Goal: Task Accomplishment & Management: Manage account settings

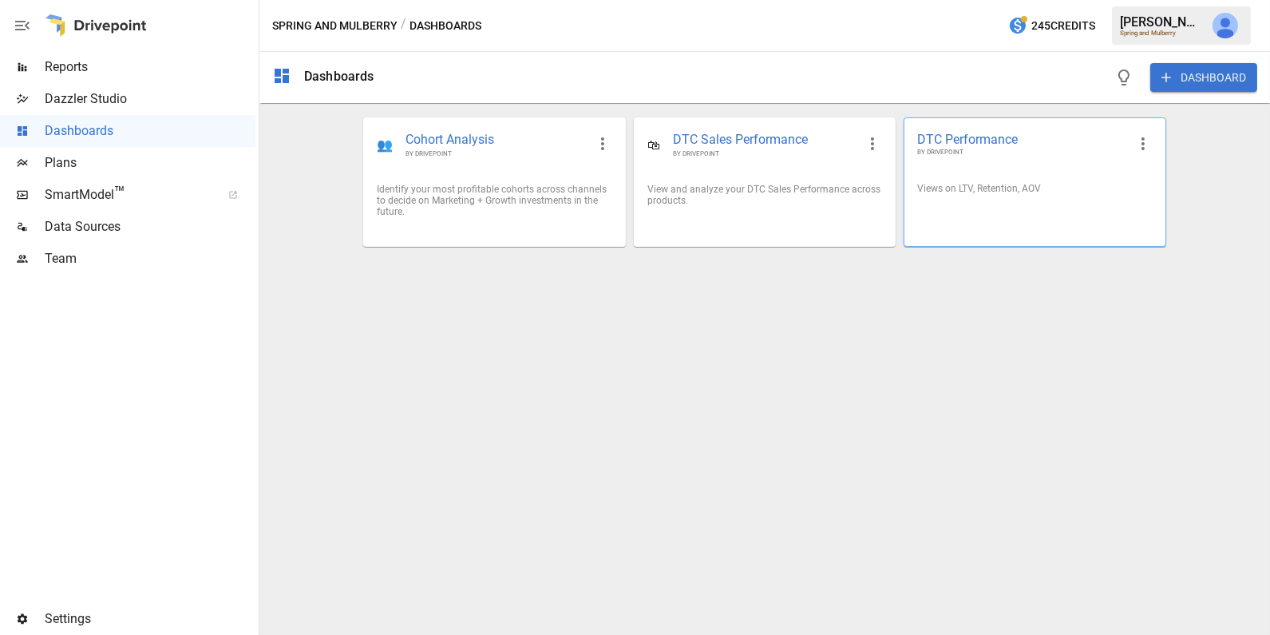
click at [1048, 192] on div "Views on LTV, Retention, AOV" at bounding box center [1034, 188] width 235 height 11
click at [1223, 70] on button "DASHBOARD" at bounding box center [1203, 77] width 107 height 29
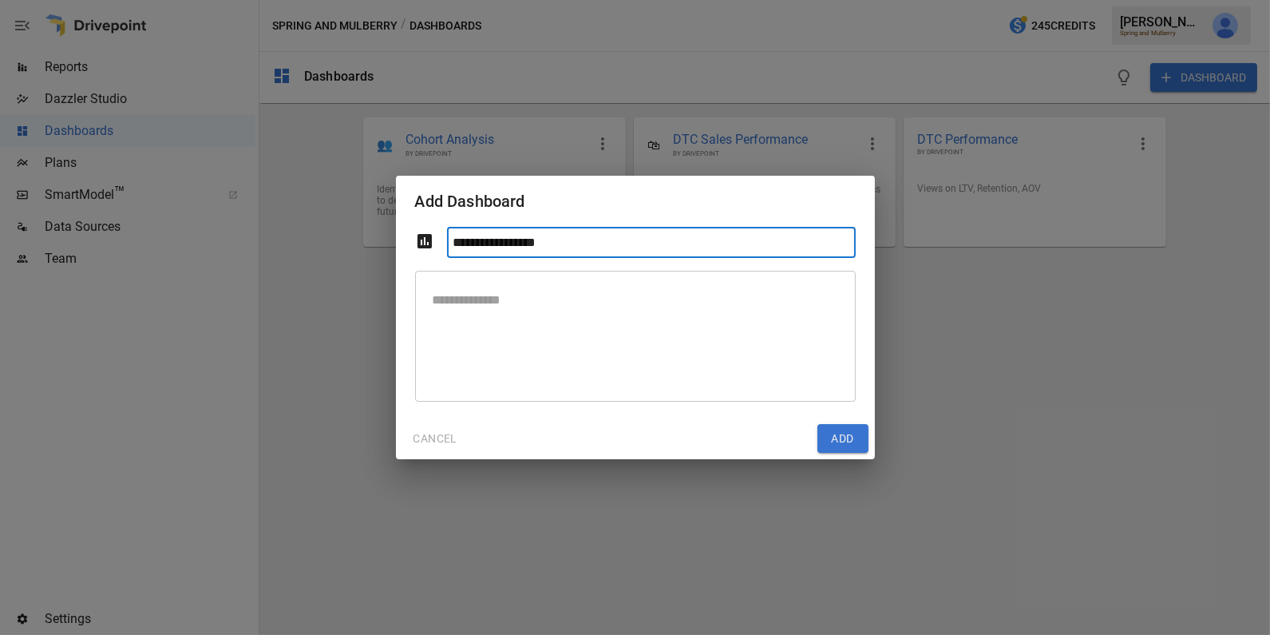
type input "**********"
click at [837, 439] on button "Add" at bounding box center [842, 438] width 51 height 29
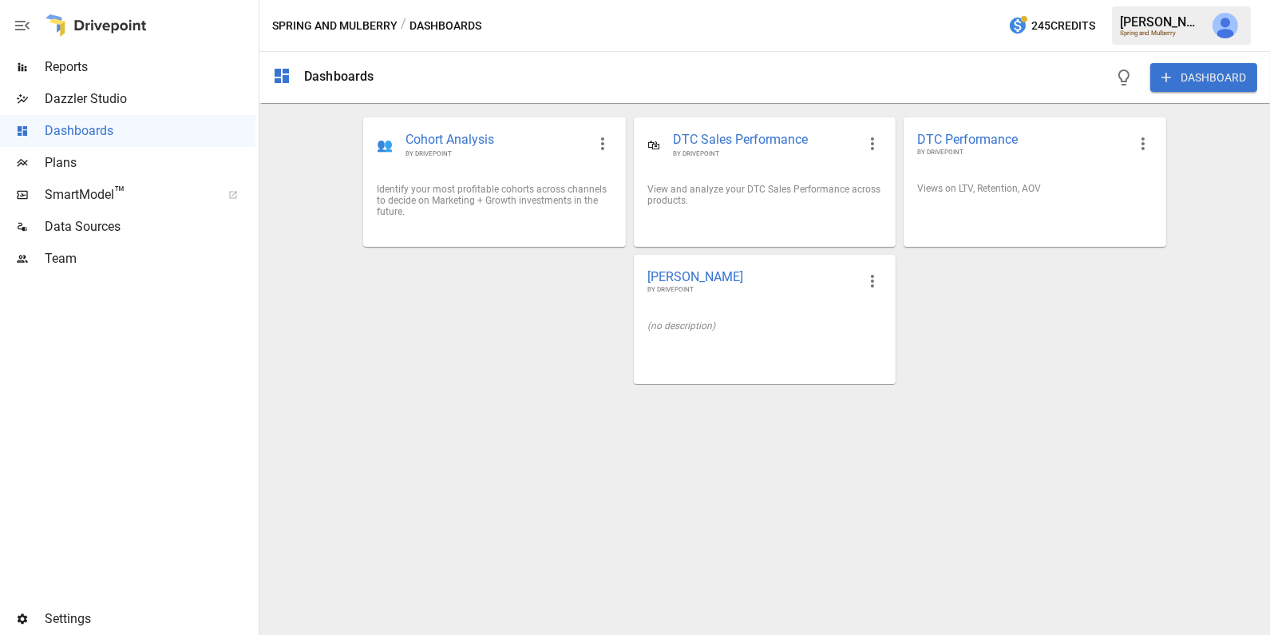
click at [711, 303] on div "[PERSON_NAME] BY DRIVEPOINT" at bounding box center [765, 281] width 260 height 52
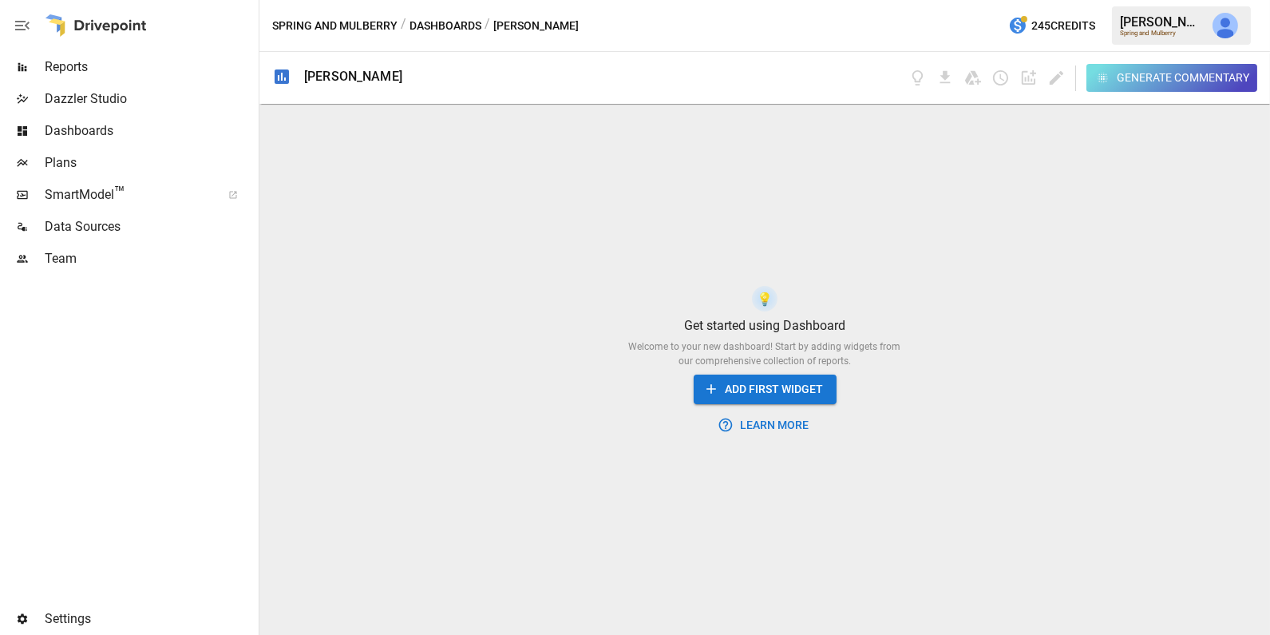
click at [759, 389] on button "ADD FIRST WIDGET" at bounding box center [765, 389] width 143 height 30
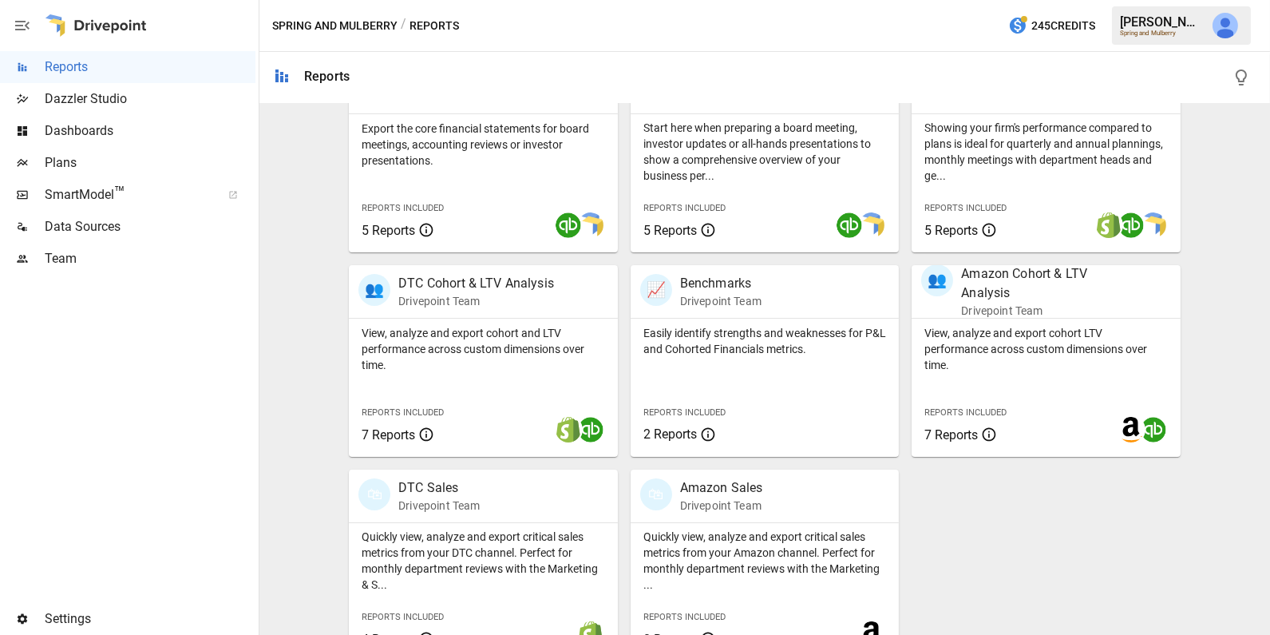
scroll to position [383, 0]
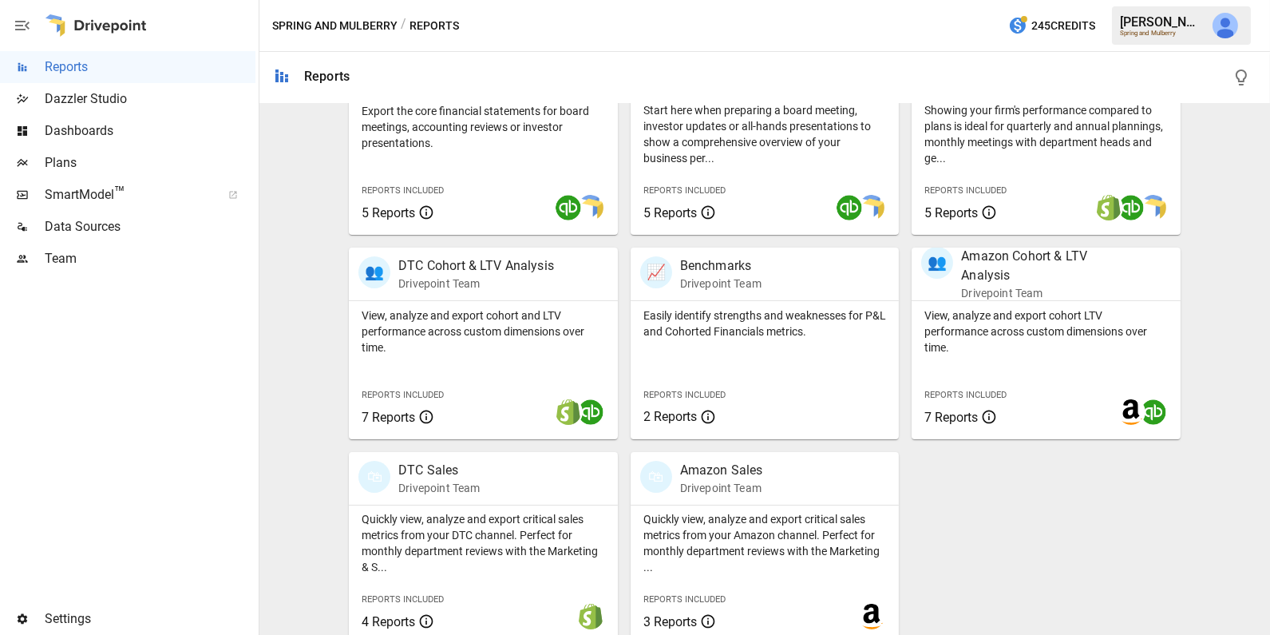
click at [548, 316] on p "View, analyze and export cohort and LTV performance across custom dimensions ov…" at bounding box center [483, 331] width 243 height 48
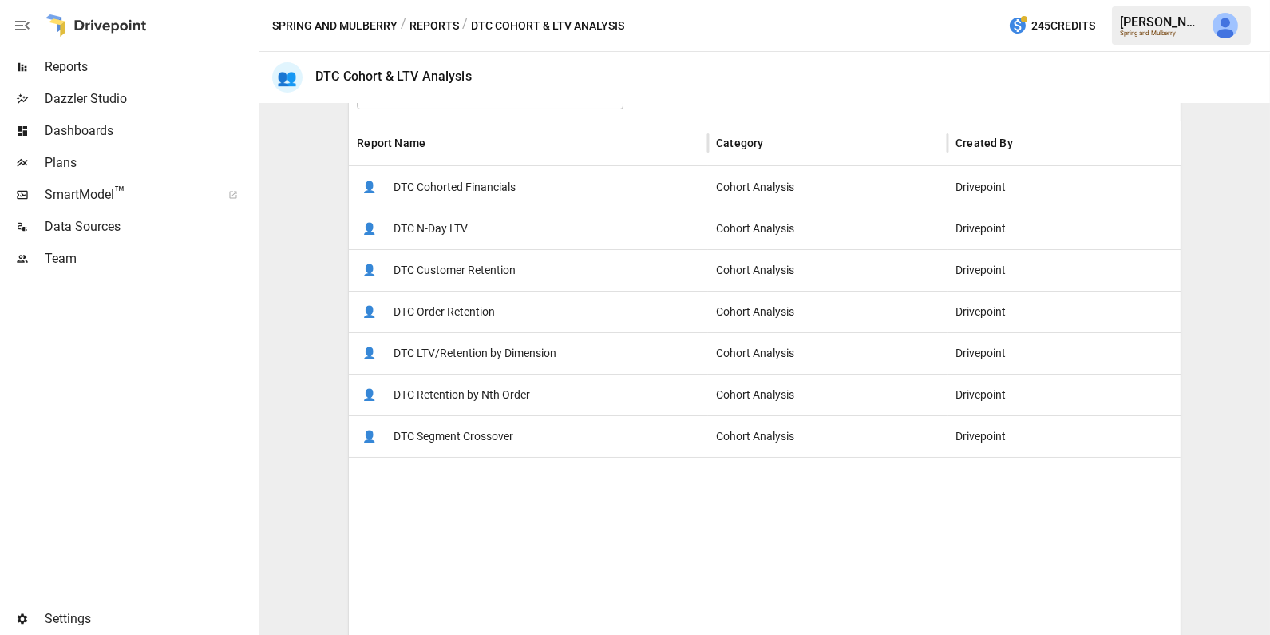
scroll to position [290, 0]
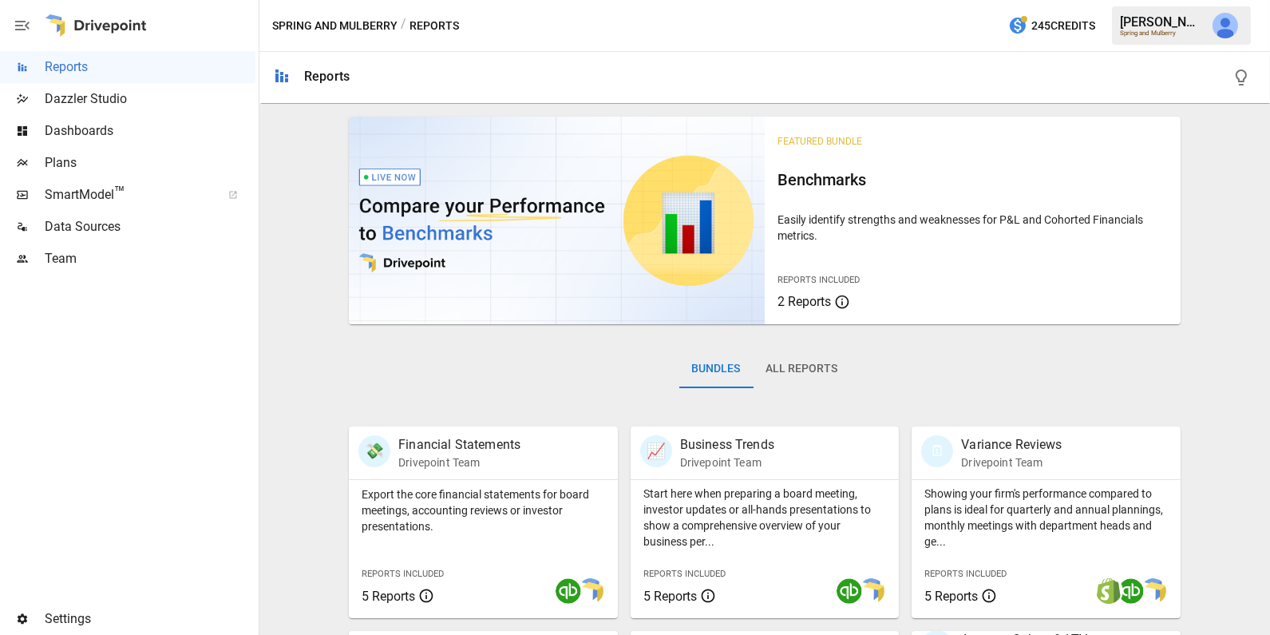
click at [144, 139] on span "Dashboards" at bounding box center [150, 130] width 211 height 19
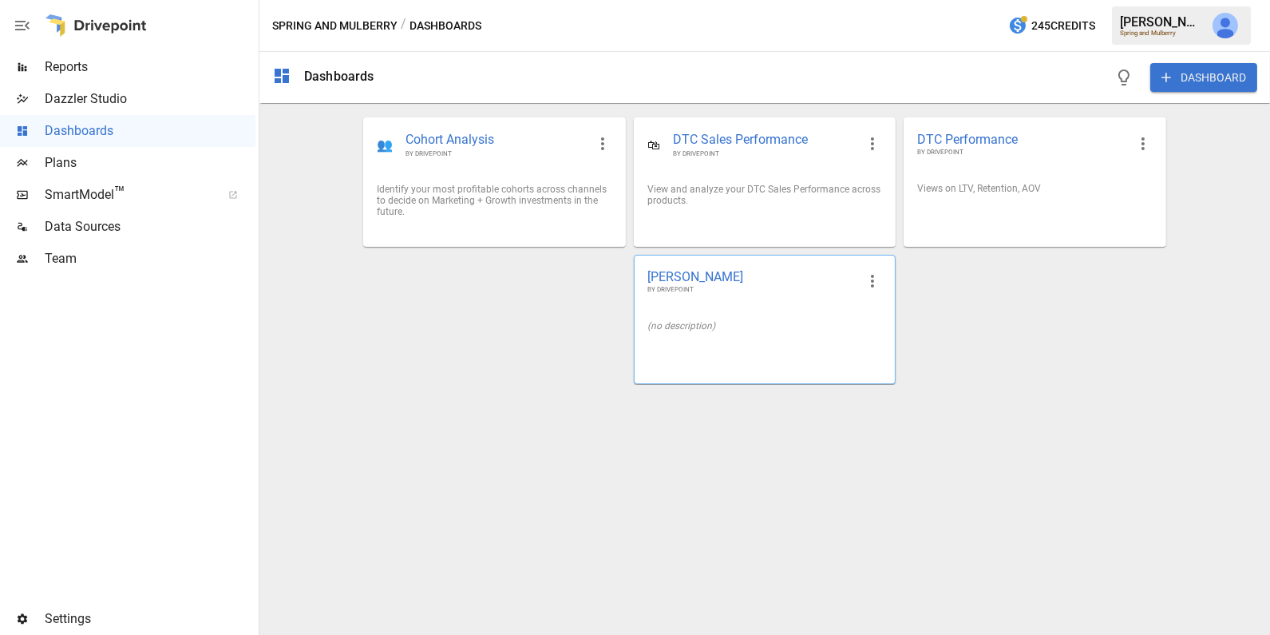
click at [727, 299] on div "[PERSON_NAME] BY DRIVEPOINT" at bounding box center [765, 281] width 260 height 52
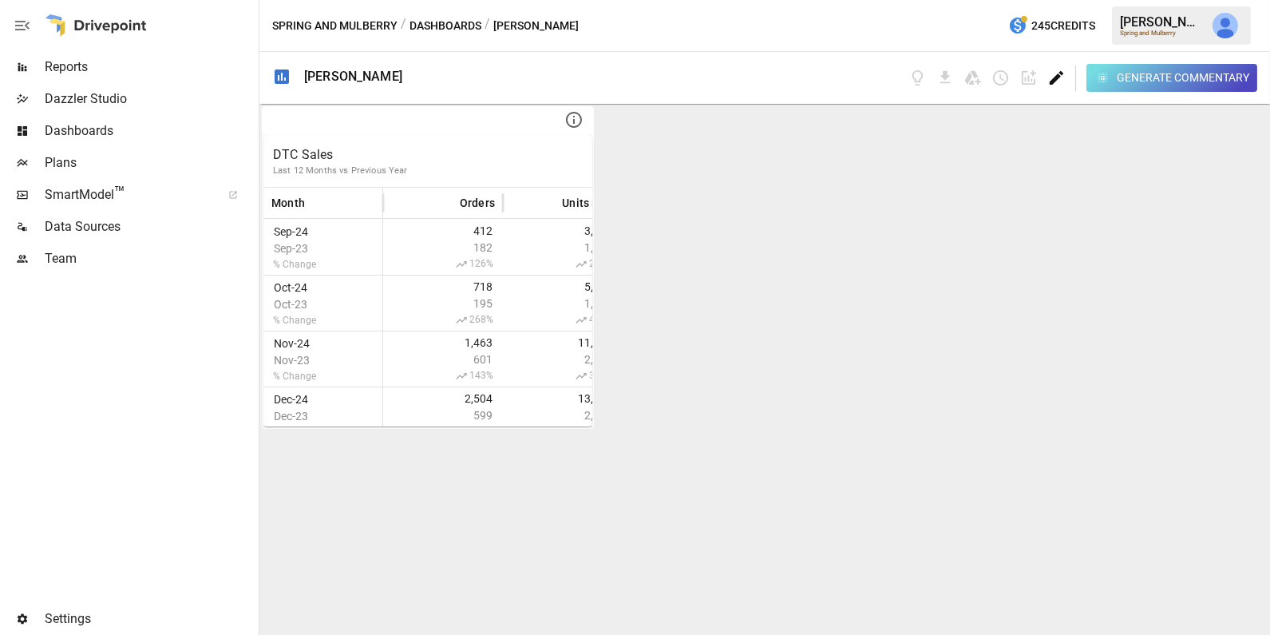
click at [1052, 69] on icon "Edit dashboard" at bounding box center [1056, 78] width 18 height 18
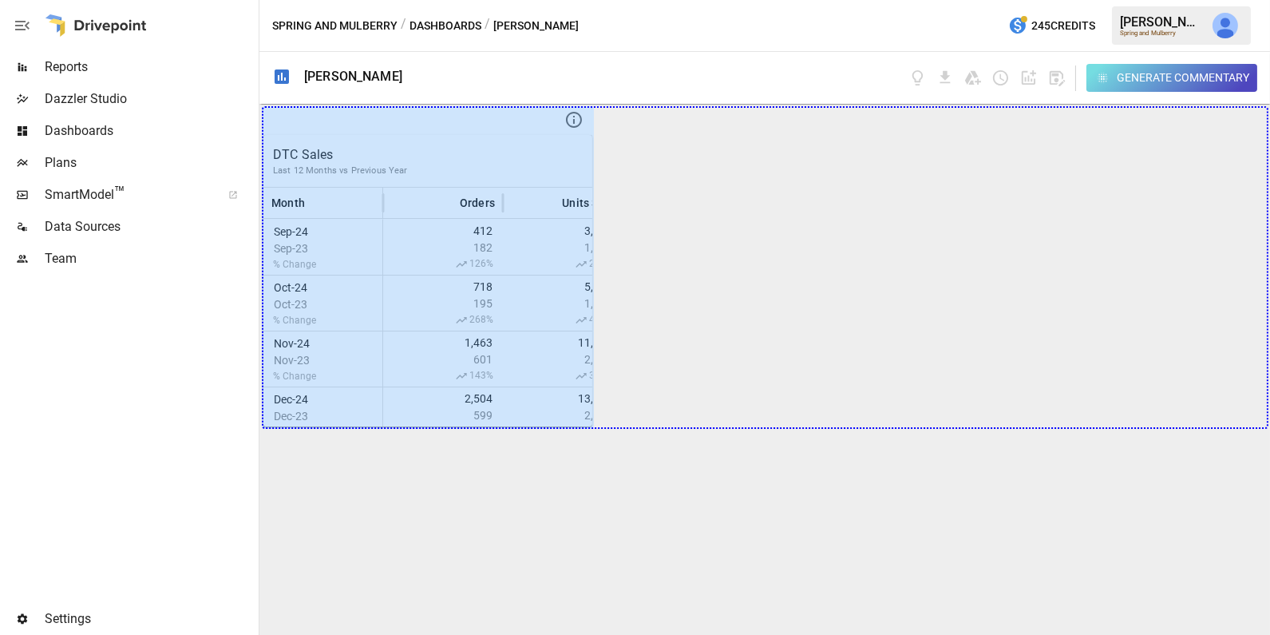
drag, startPoint x: 568, startPoint y: 408, endPoint x: 1275, endPoint y: 379, distance: 707.8
click at [1269, 0] on html "Reports Dazzler Studio Dashboards Plans SmartModel ™ Data Sources Team Settings…" at bounding box center [635, 0] width 1270 height 0
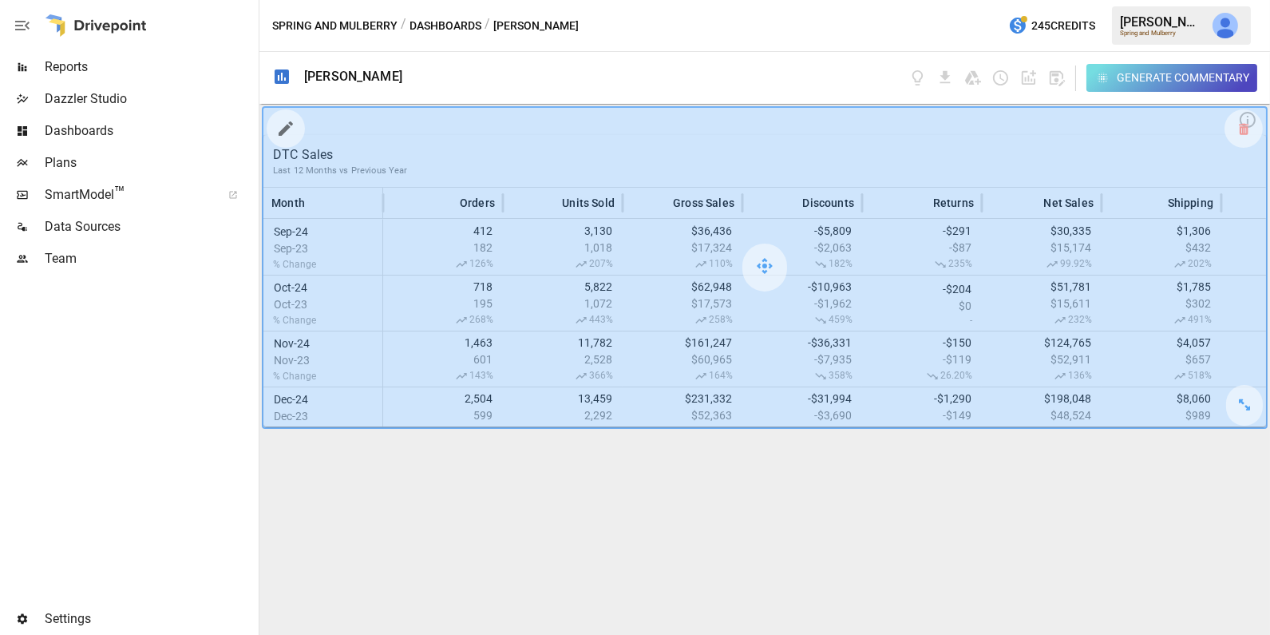
click at [283, 129] on icon "button" at bounding box center [286, 128] width 14 height 14
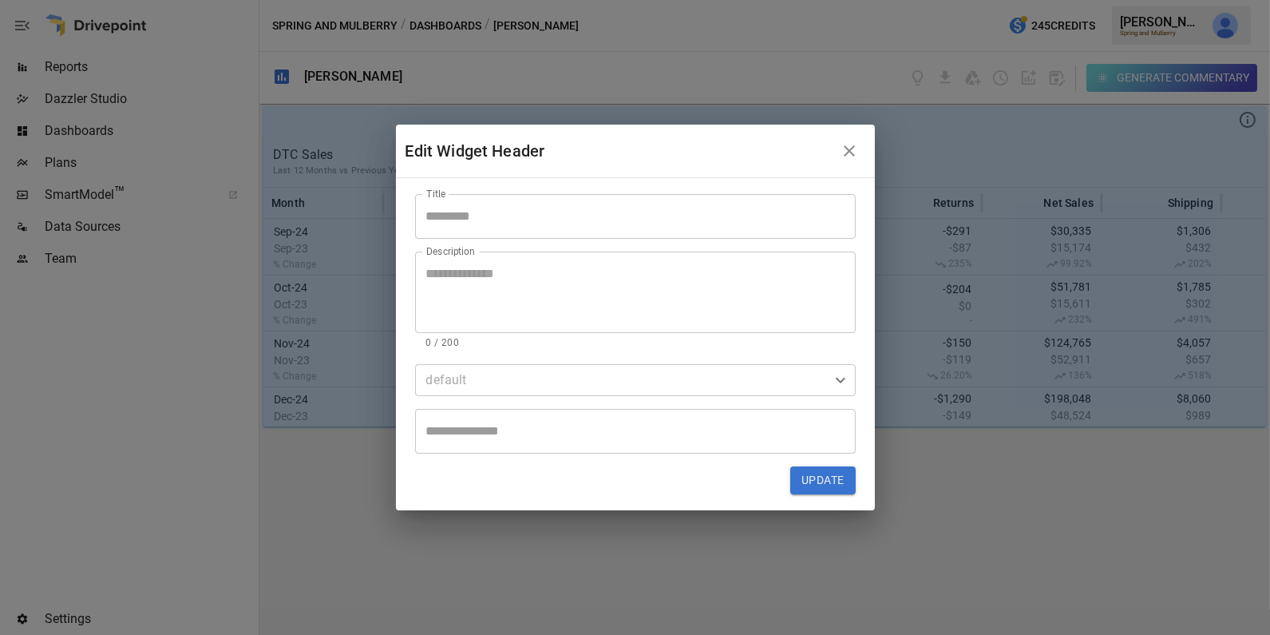
click at [499, 215] on input "Title" at bounding box center [635, 216] width 441 height 45
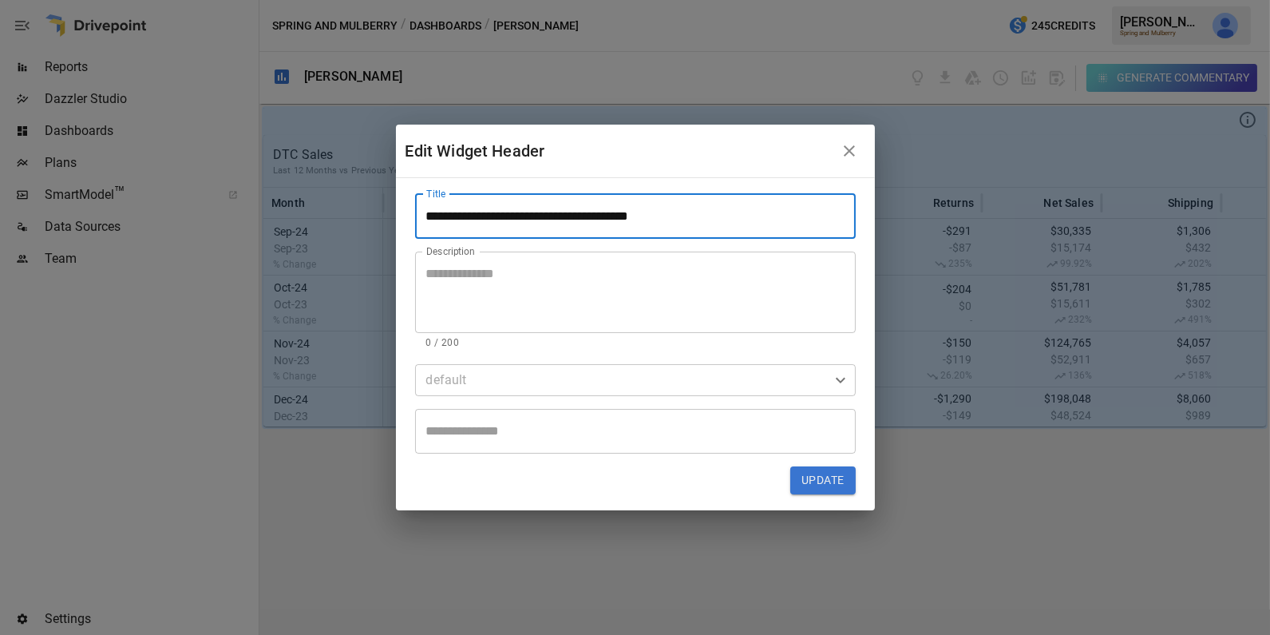
type input "**********"
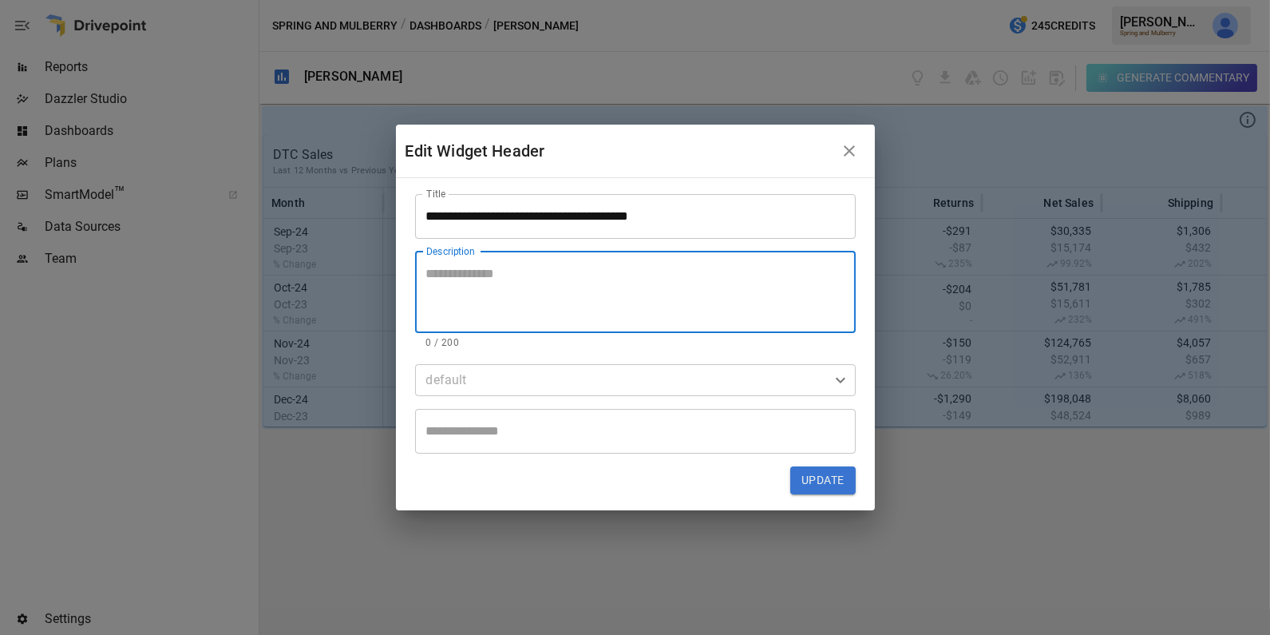
click at [473, 293] on textarea "Description" at bounding box center [635, 291] width 418 height 55
paste textarea "**********"
drag, startPoint x: 725, startPoint y: 275, endPoint x: 587, endPoint y: 274, distance: 137.3
click at [587, 274] on textarea "**********" at bounding box center [635, 291] width 418 height 55
click at [829, 271] on textarea "**********" at bounding box center [635, 291] width 418 height 55
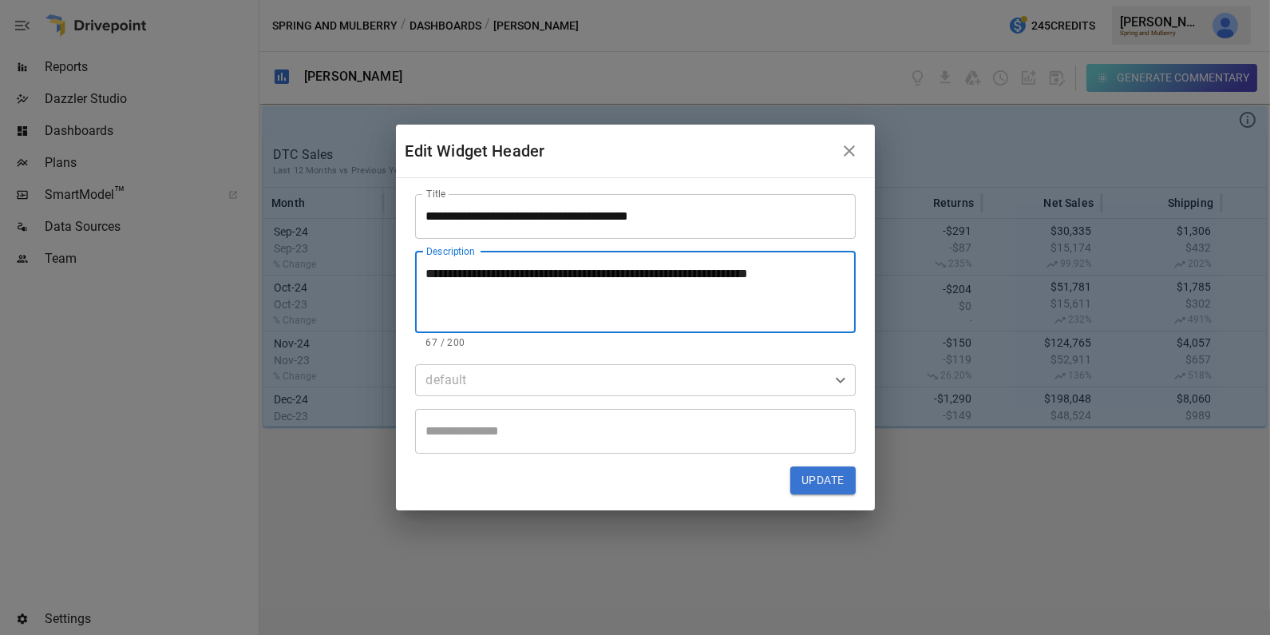
drag, startPoint x: 832, startPoint y: 268, endPoint x: 584, endPoint y: 268, distance: 247.4
click at [584, 268] on textarea "**********" at bounding box center [635, 291] width 418 height 55
type textarea "**********"
click at [812, 484] on button "Update" at bounding box center [822, 480] width 65 height 29
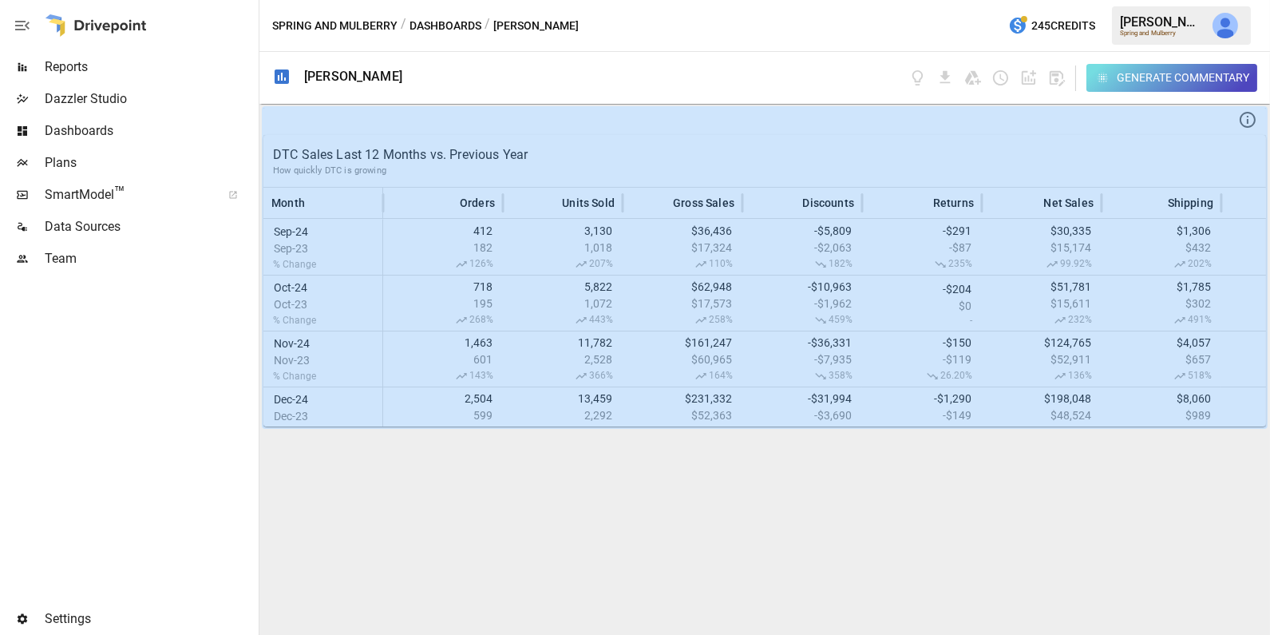
click at [457, 492] on div "DTC Sales Last 12 Months vs. Previous Year How quickly DTC is growing Month Ord…" at bounding box center [764, 369] width 1011 height 531
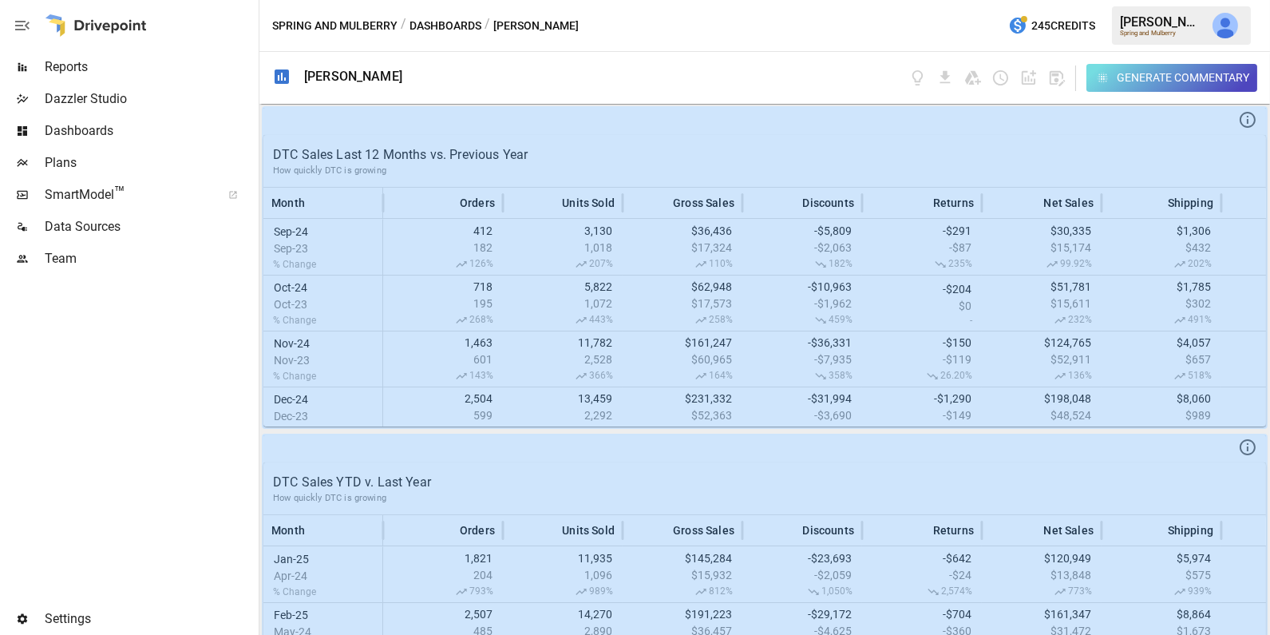
click at [140, 69] on span "Reports" at bounding box center [150, 66] width 211 height 19
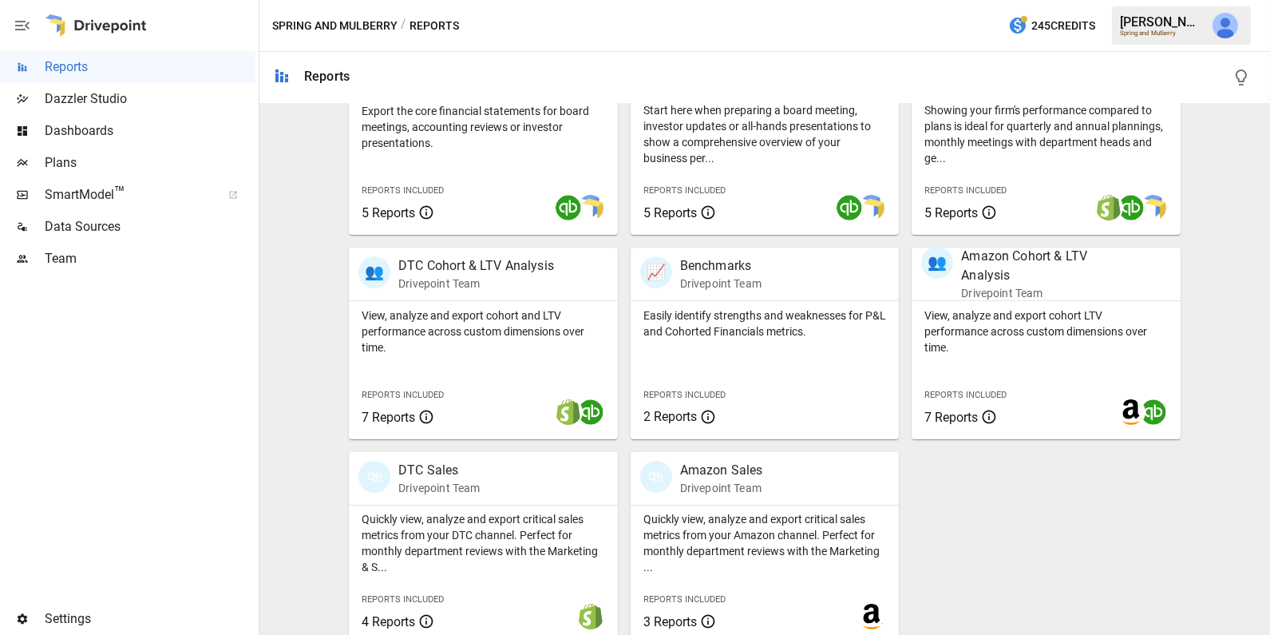
scroll to position [397, 0]
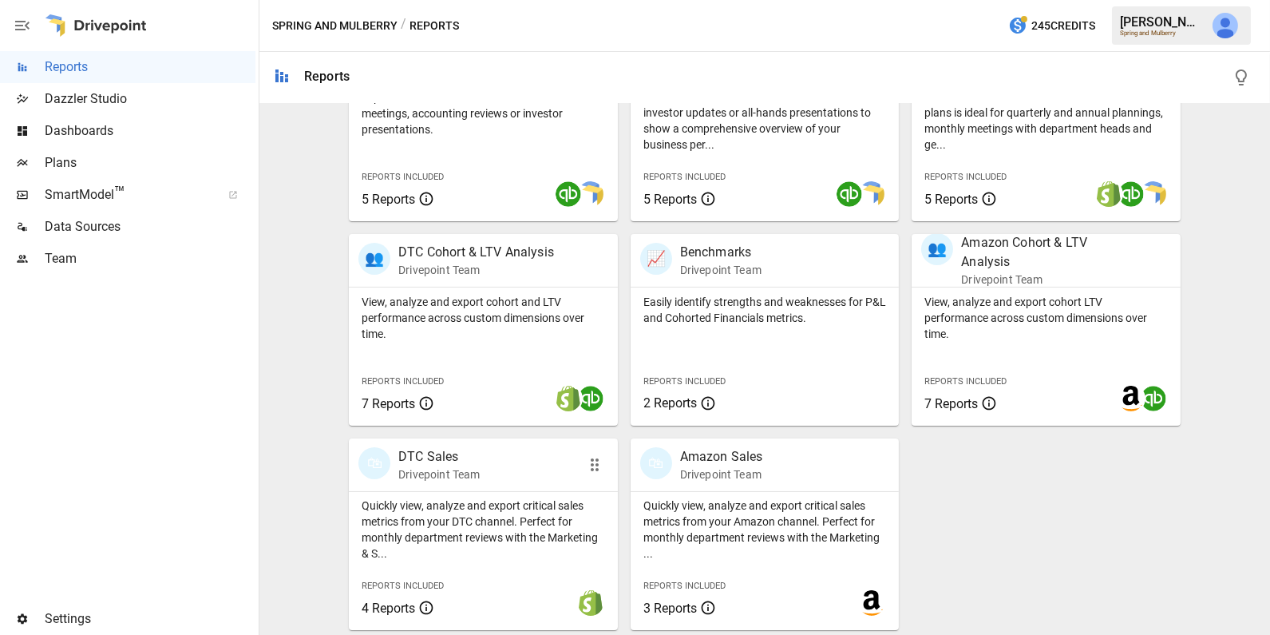
click at [543, 497] on p "Quickly view, analyze and export critical sales metrics from your DTC channel. …" at bounding box center [483, 529] width 243 height 64
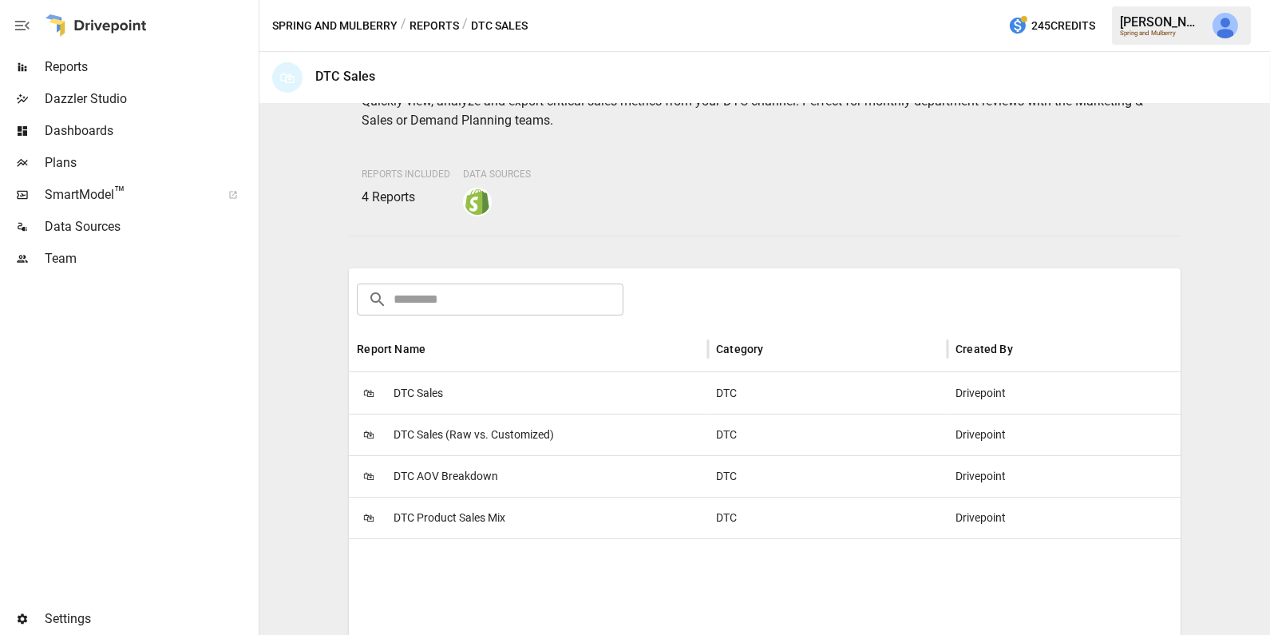
scroll to position [168, 0]
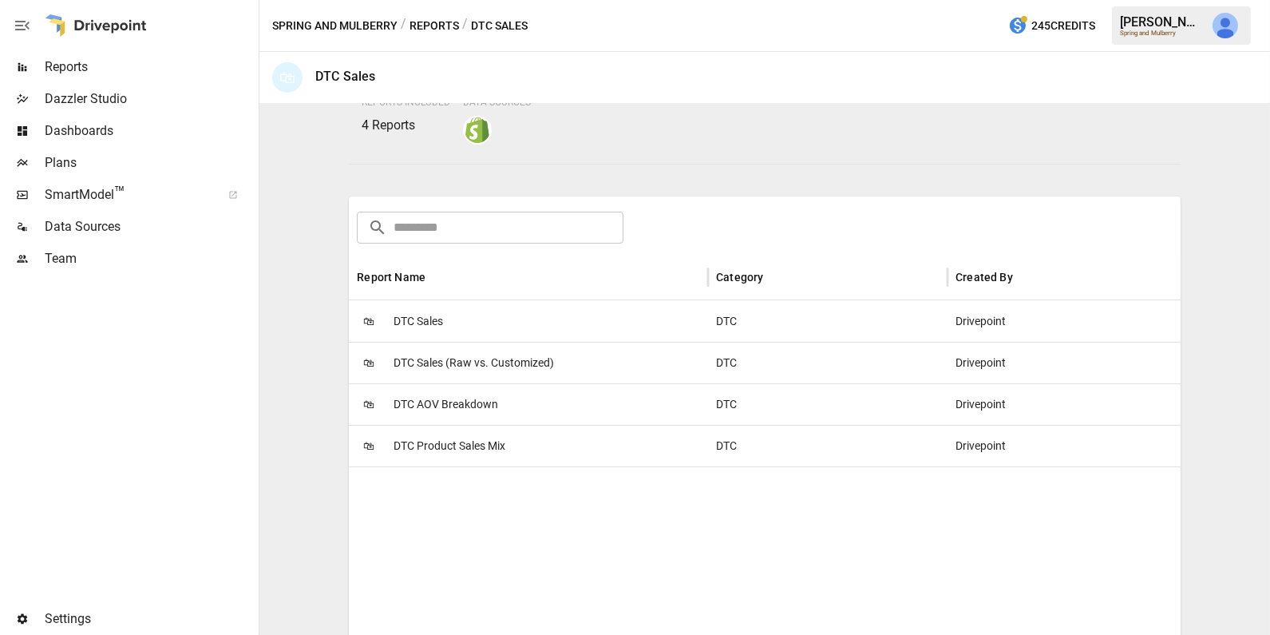
click at [521, 446] on div "🛍 DTC Product Sales Mix" at bounding box center [528, 446] width 359 height 42
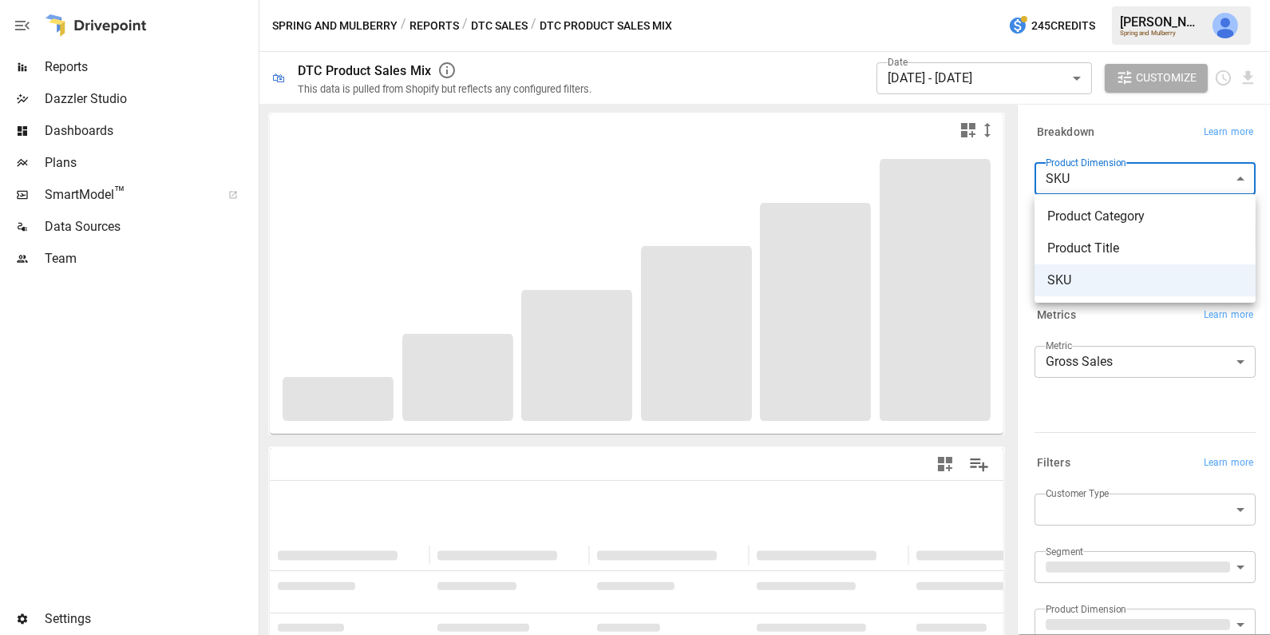
click at [1099, 0] on body "**********" at bounding box center [635, 0] width 1270 height 0
click at [1123, 129] on div at bounding box center [635, 317] width 1270 height 635
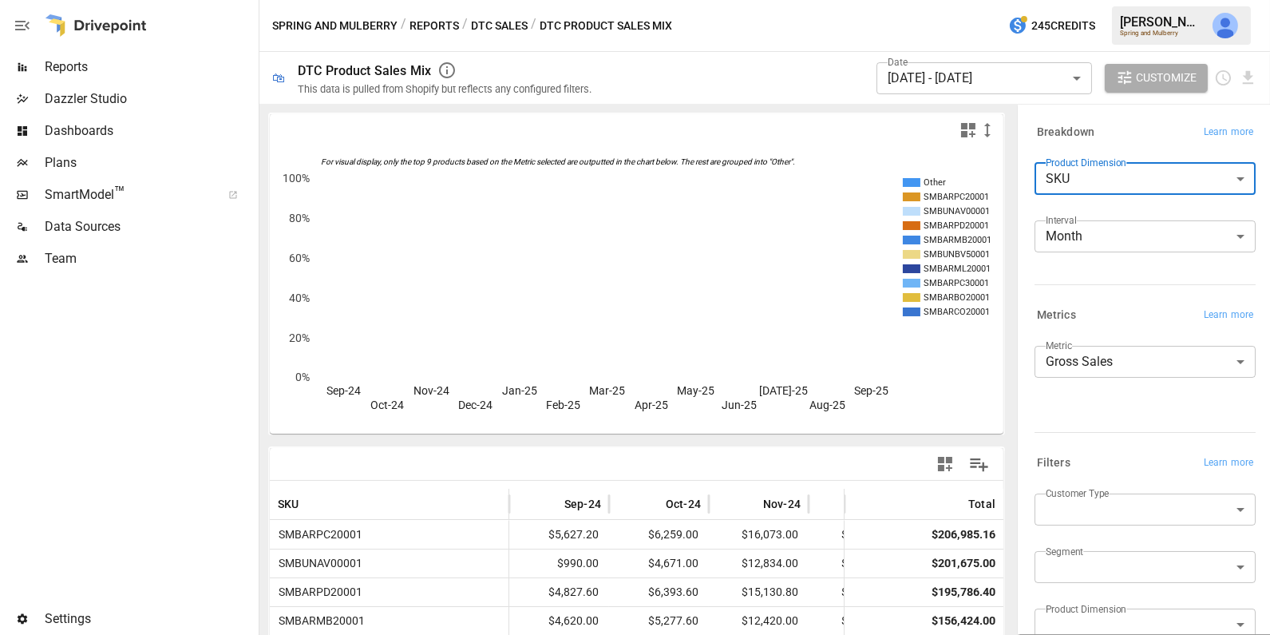
scroll to position [148, 0]
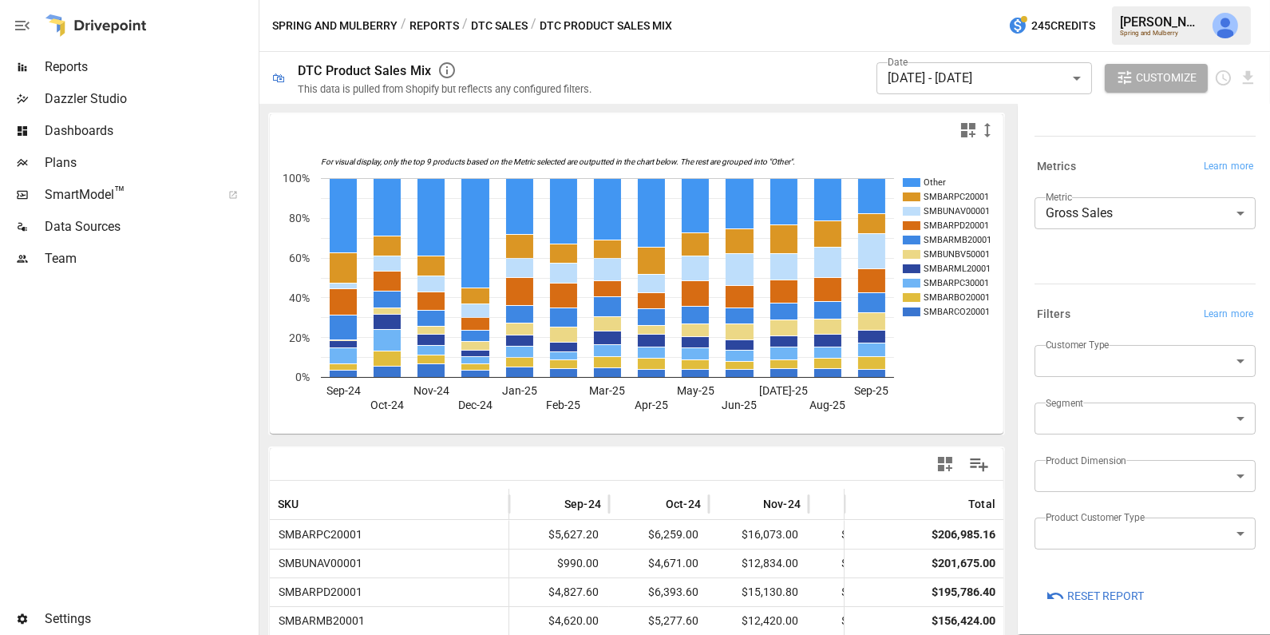
click at [1114, 0] on body "Reports Dazzler Studio Dashboards Plans SmartModel ™ Data Sources Team Settings…" at bounding box center [635, 0] width 1270 height 0
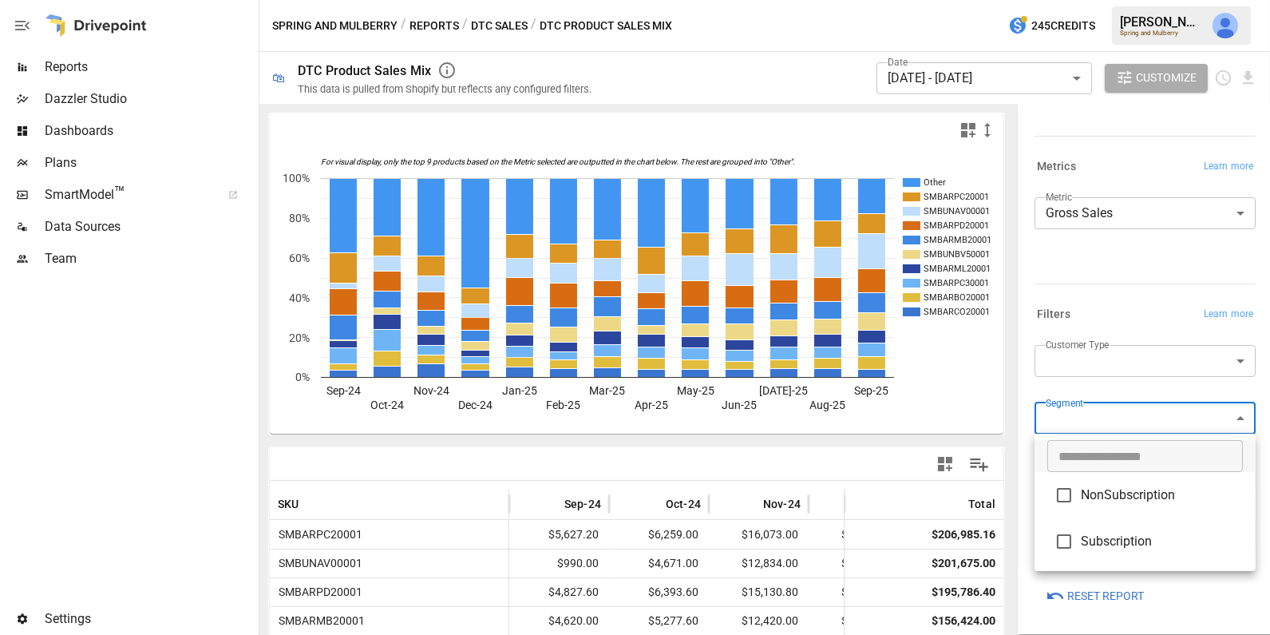
click at [1123, 541] on span "Subscription" at bounding box center [1162, 541] width 162 height 19
type input "**********"
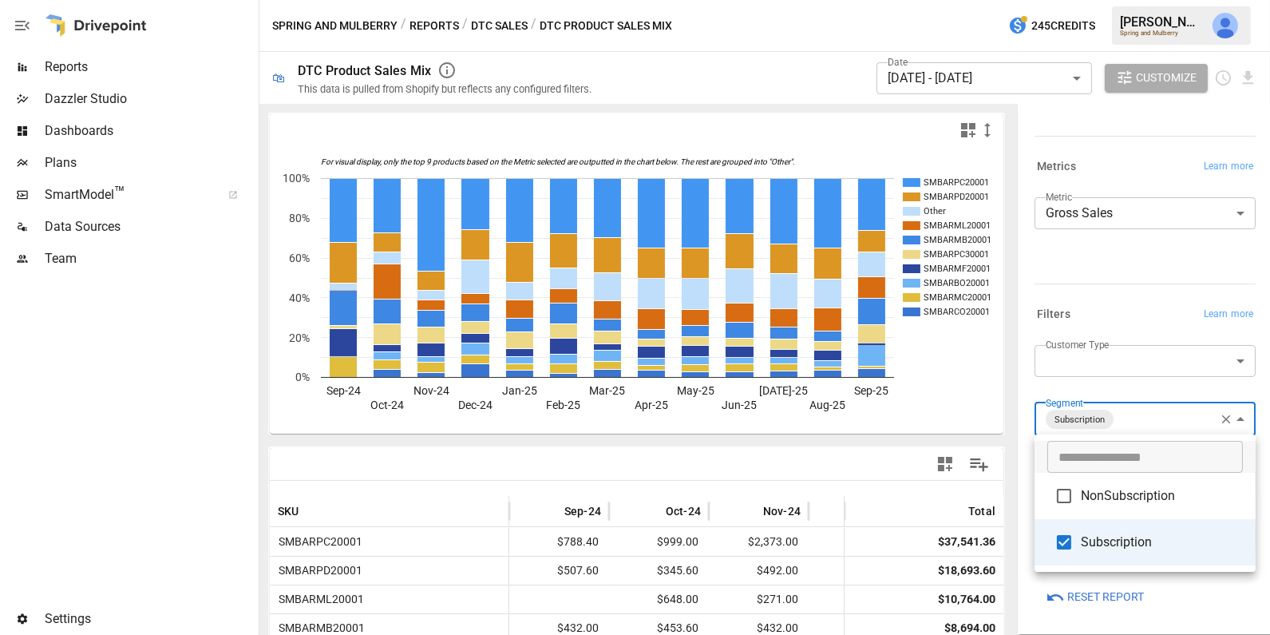
click at [437, 25] on div at bounding box center [635, 317] width 1270 height 635
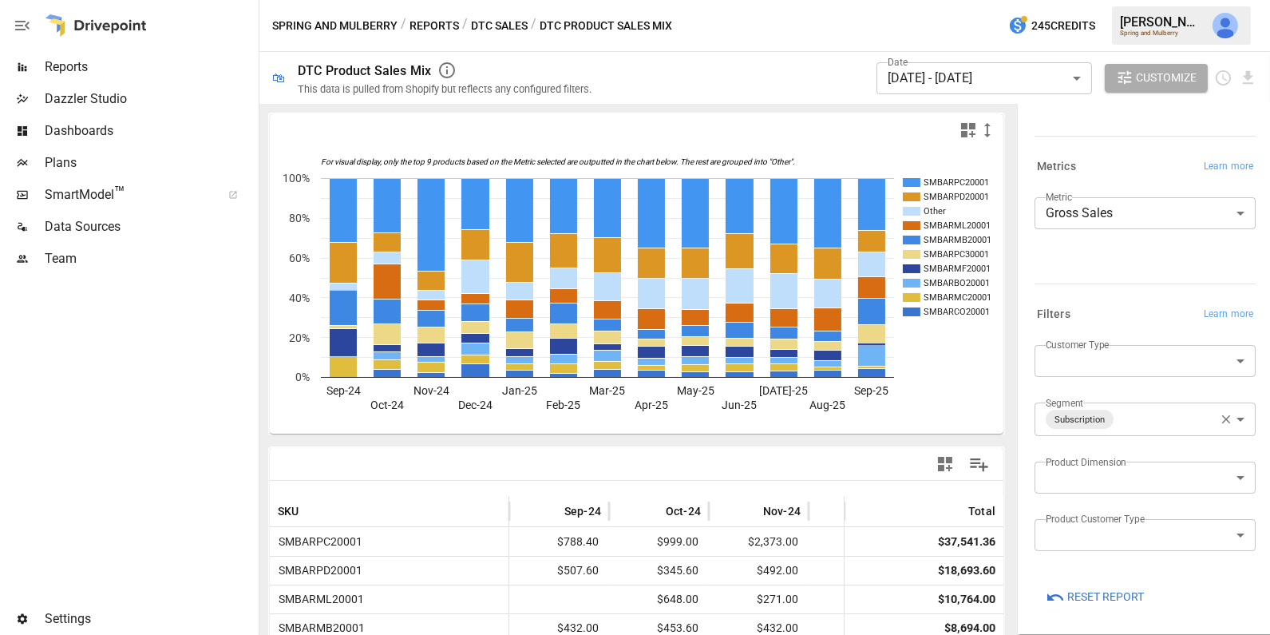
click at [445, 29] on button "Reports" at bounding box center [433, 26] width 49 height 20
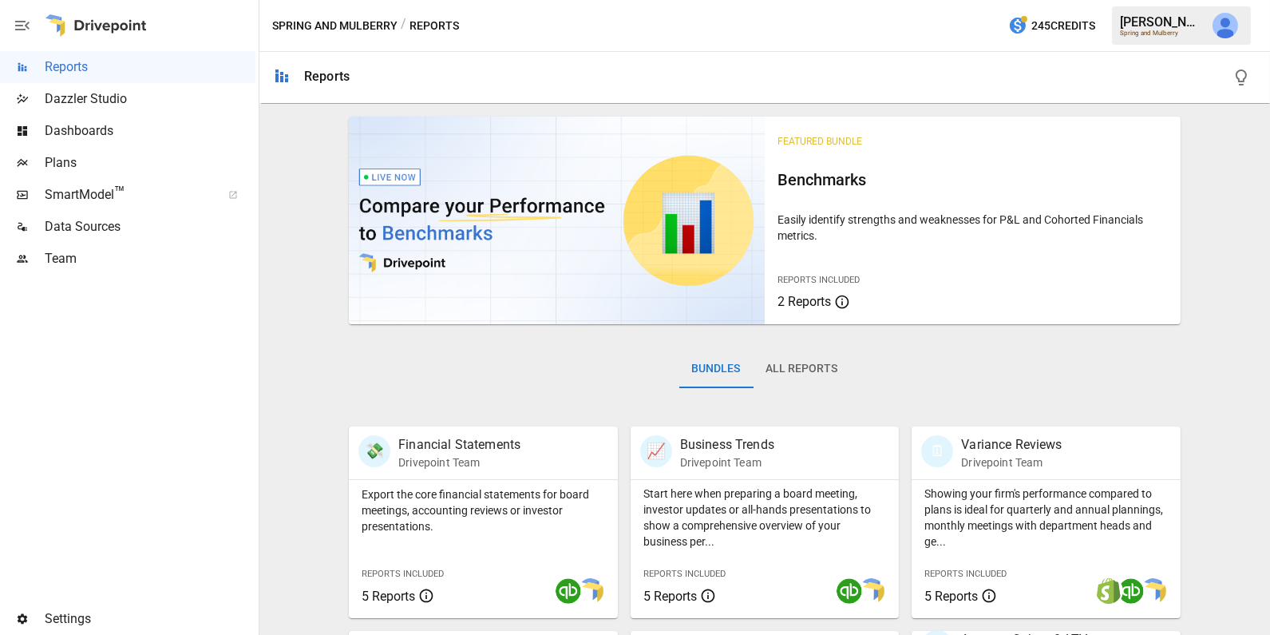
click at [836, 375] on button "All Reports" at bounding box center [802, 369] width 97 height 38
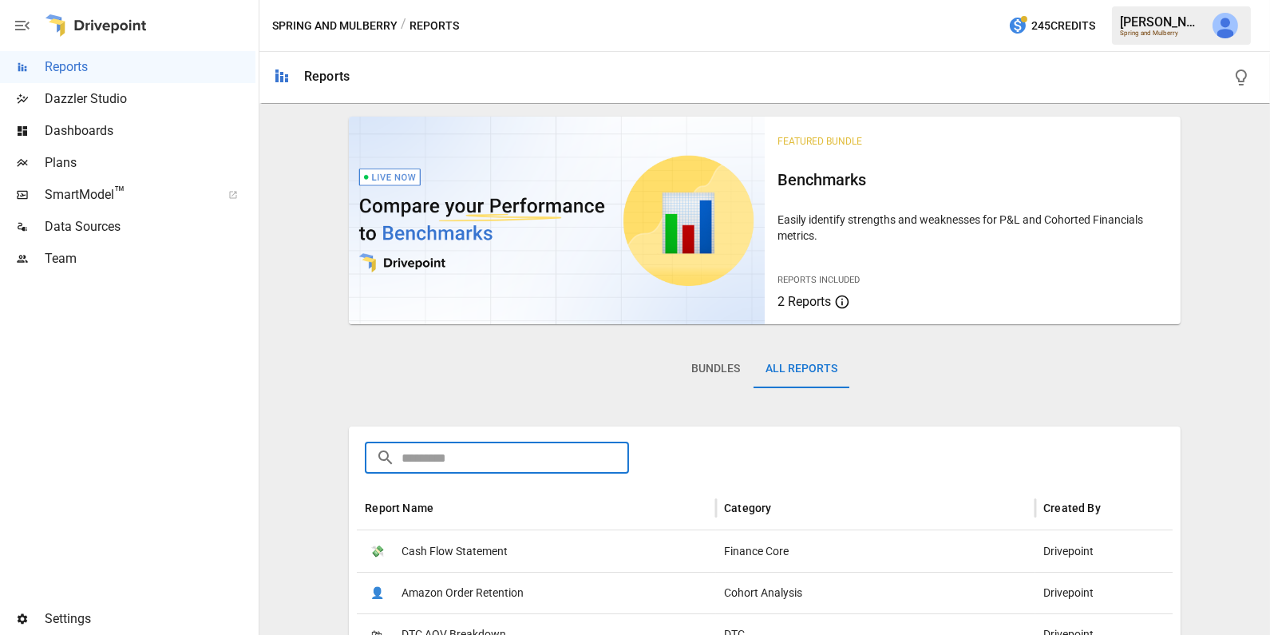
click at [539, 463] on input "text" at bounding box center [514, 457] width 227 height 32
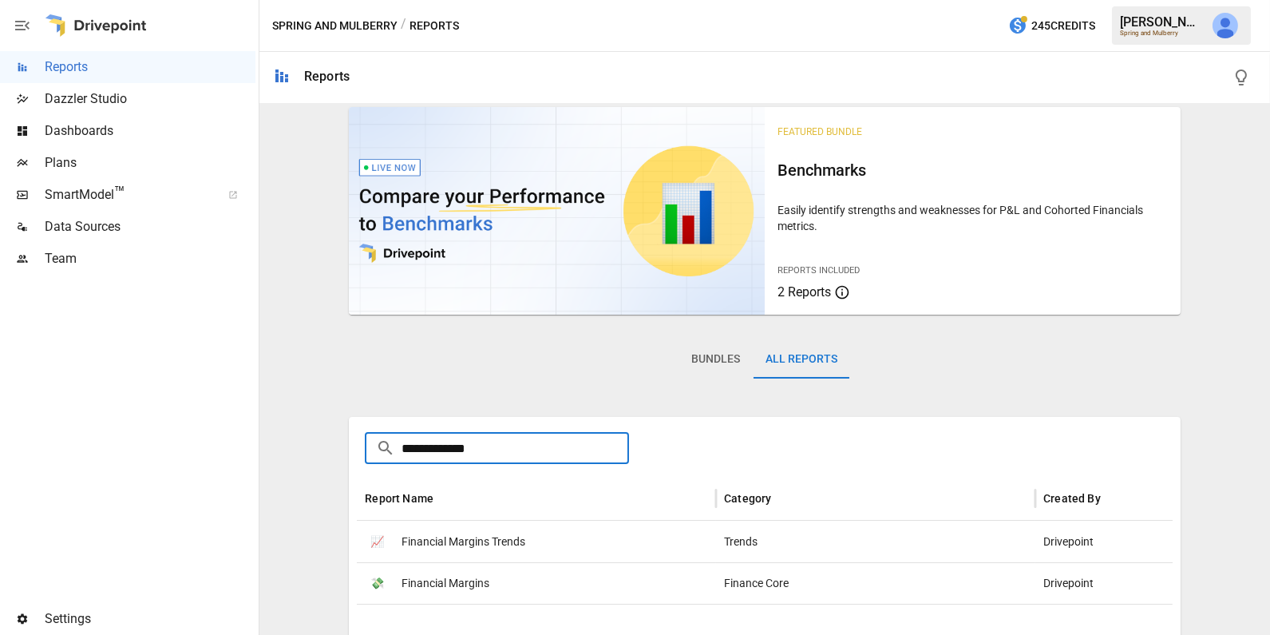
type input "**********"
click at [551, 588] on div "💸 Financial Margins" at bounding box center [536, 583] width 359 height 42
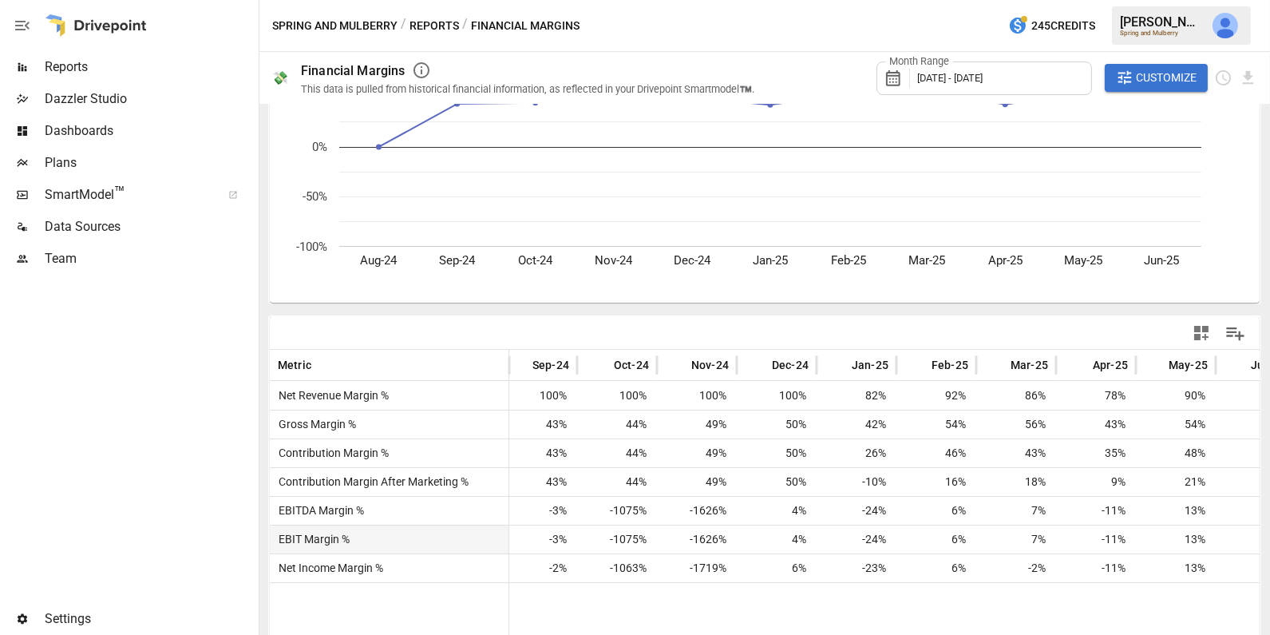
scroll to position [0, 126]
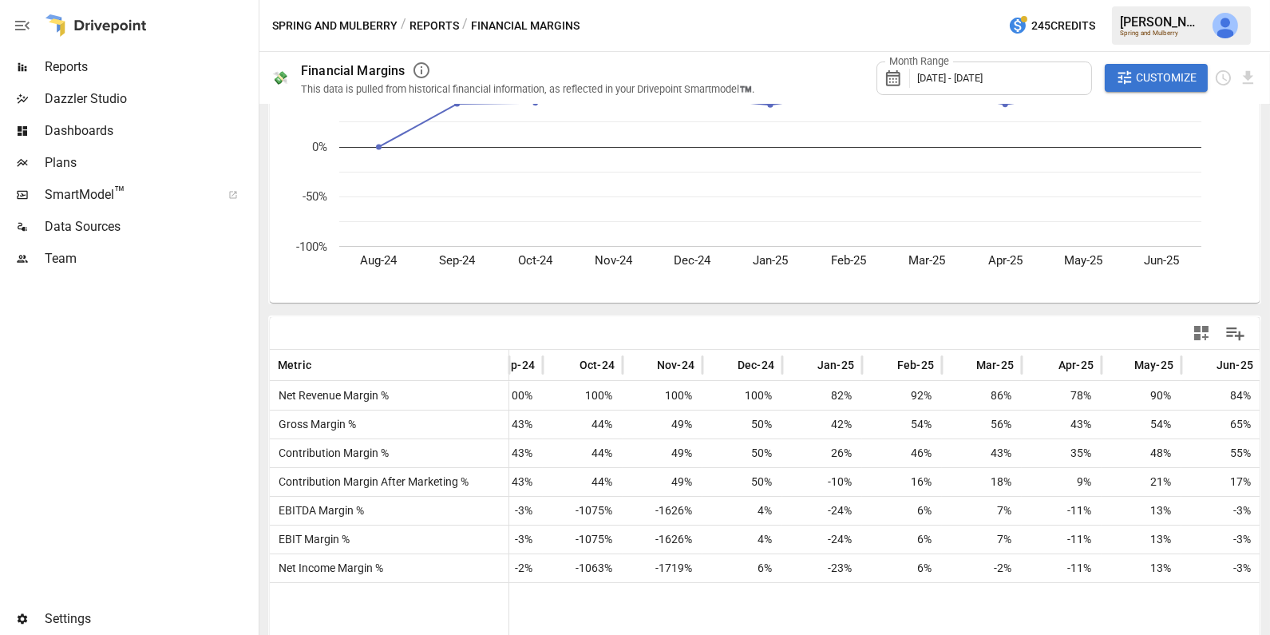
click at [978, 70] on div "Month Range [DATE] - [DATE]" at bounding box center [984, 78] width 216 height 34
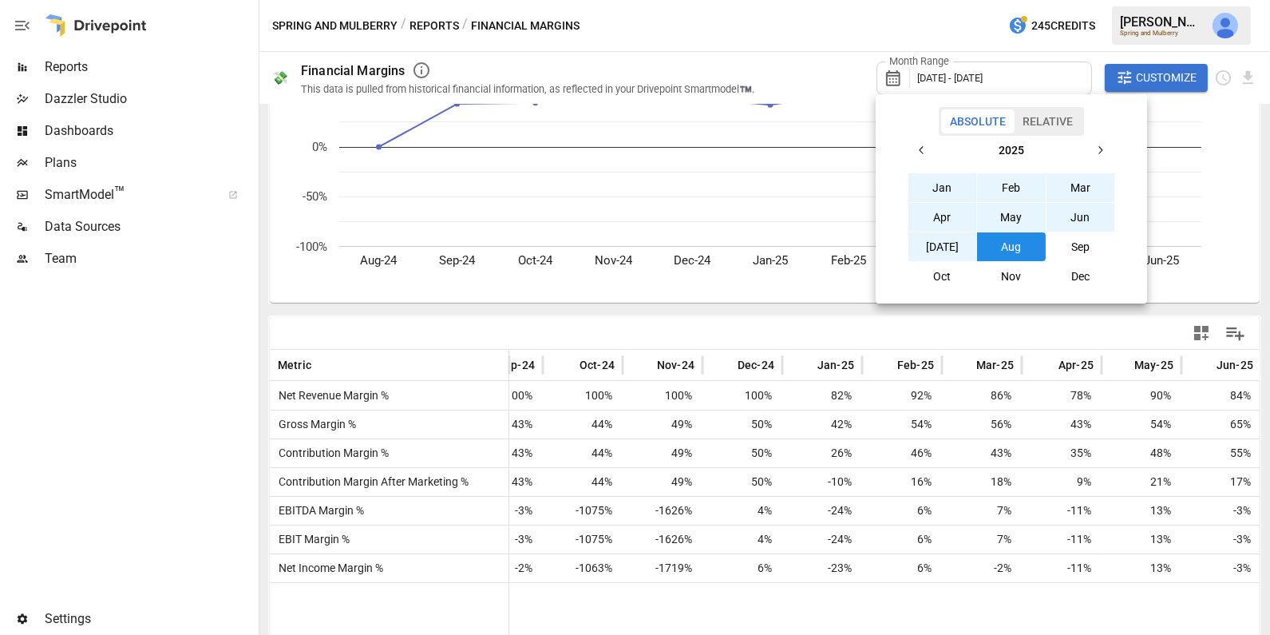
click at [1038, 119] on button "Relative" at bounding box center [1048, 121] width 68 height 24
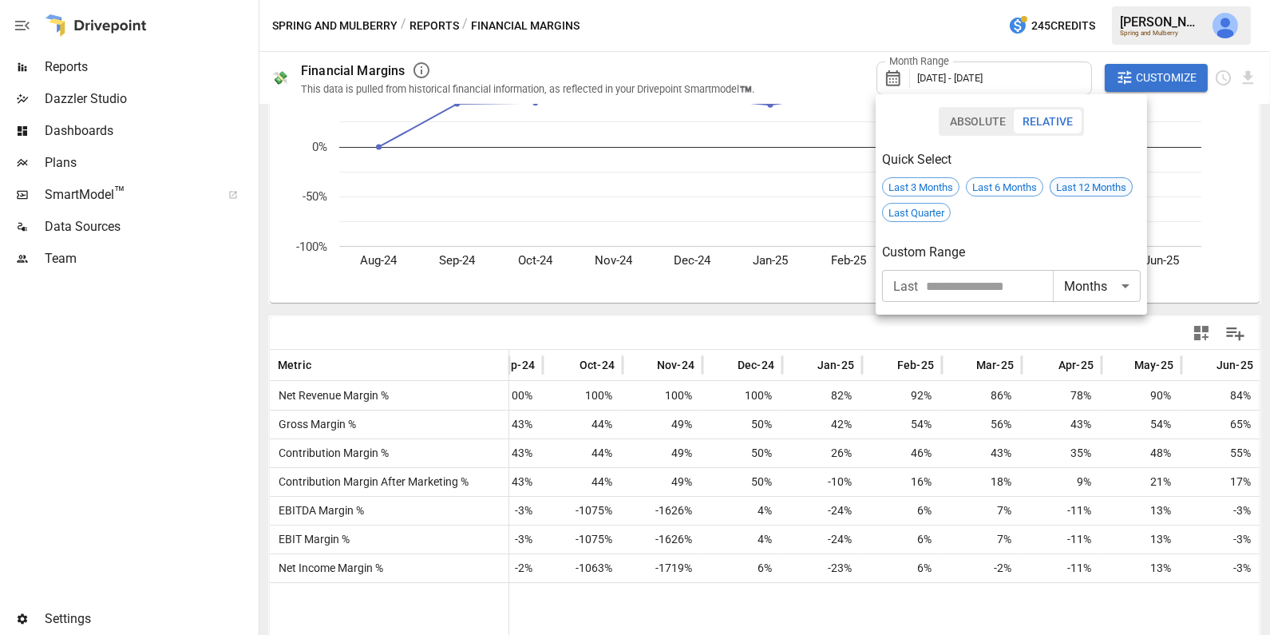
click at [1082, 188] on span "Last 12 Months" at bounding box center [1090, 187] width 81 height 12
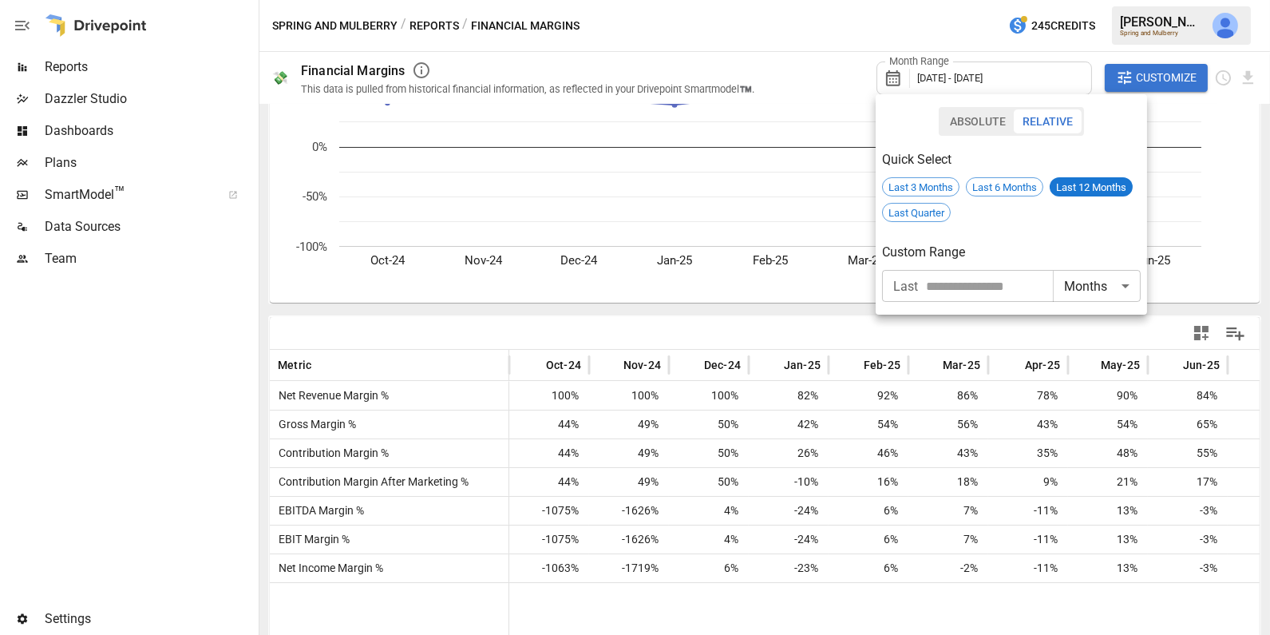
click at [827, 321] on div at bounding box center [635, 317] width 1270 height 635
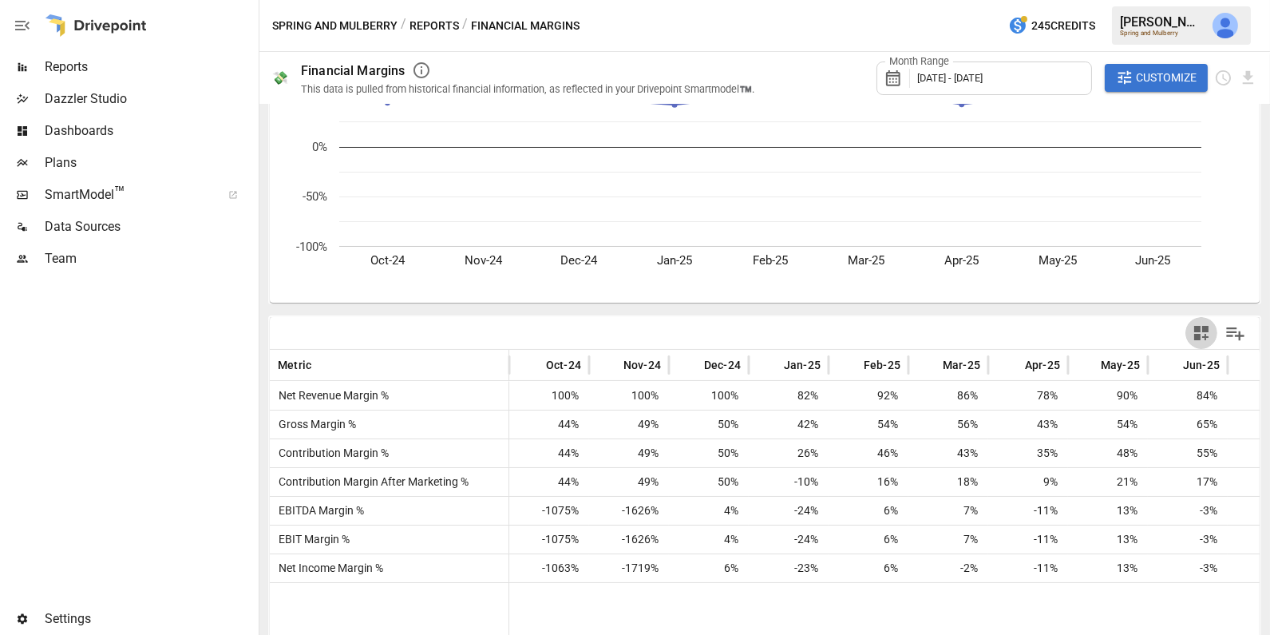
click at [1200, 332] on icon "button" at bounding box center [1201, 333] width 14 height 14
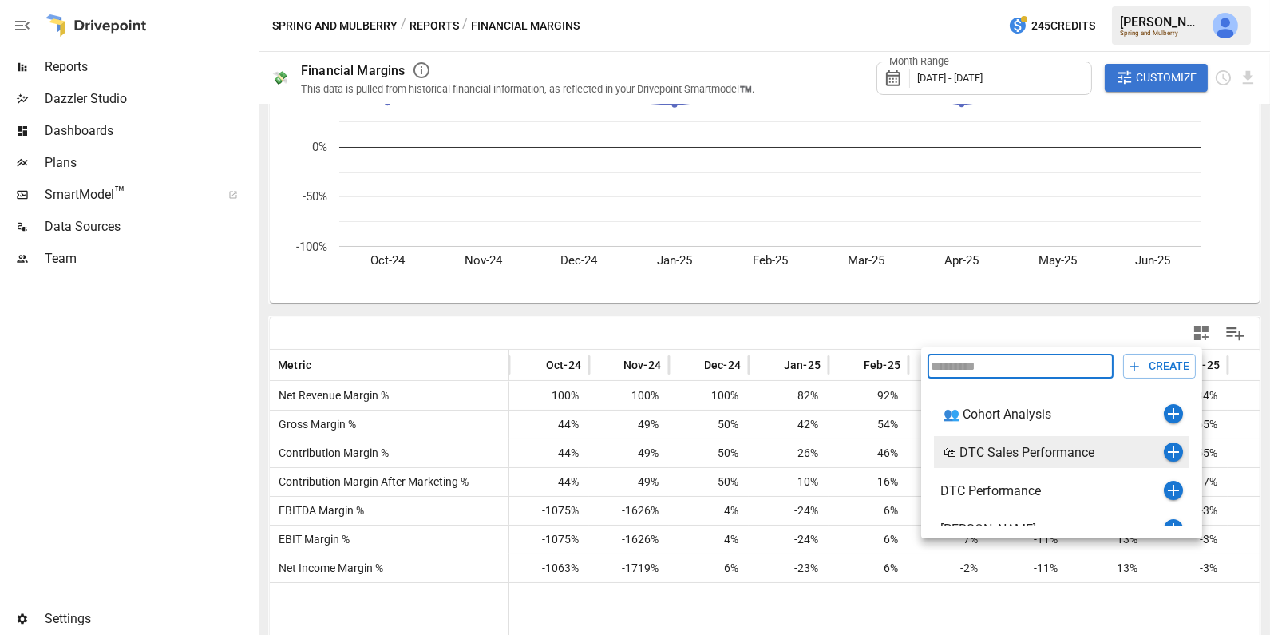
scroll to position [18, 0]
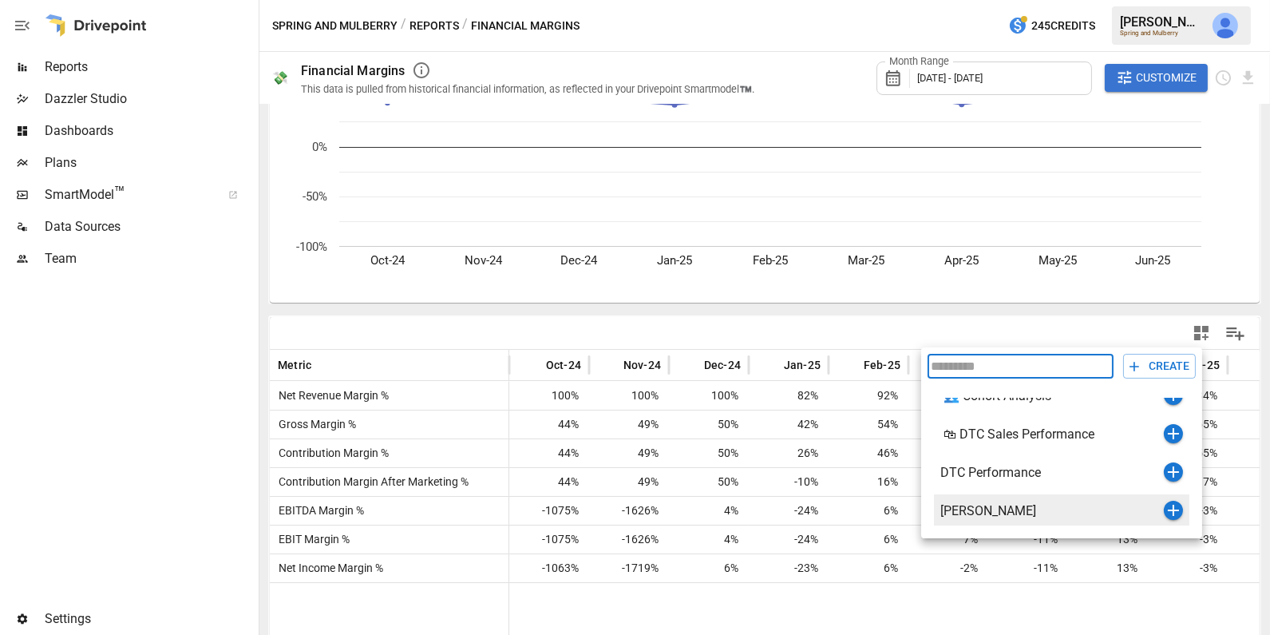
click at [1175, 509] on icon "button" at bounding box center [1173, 509] width 11 height 11
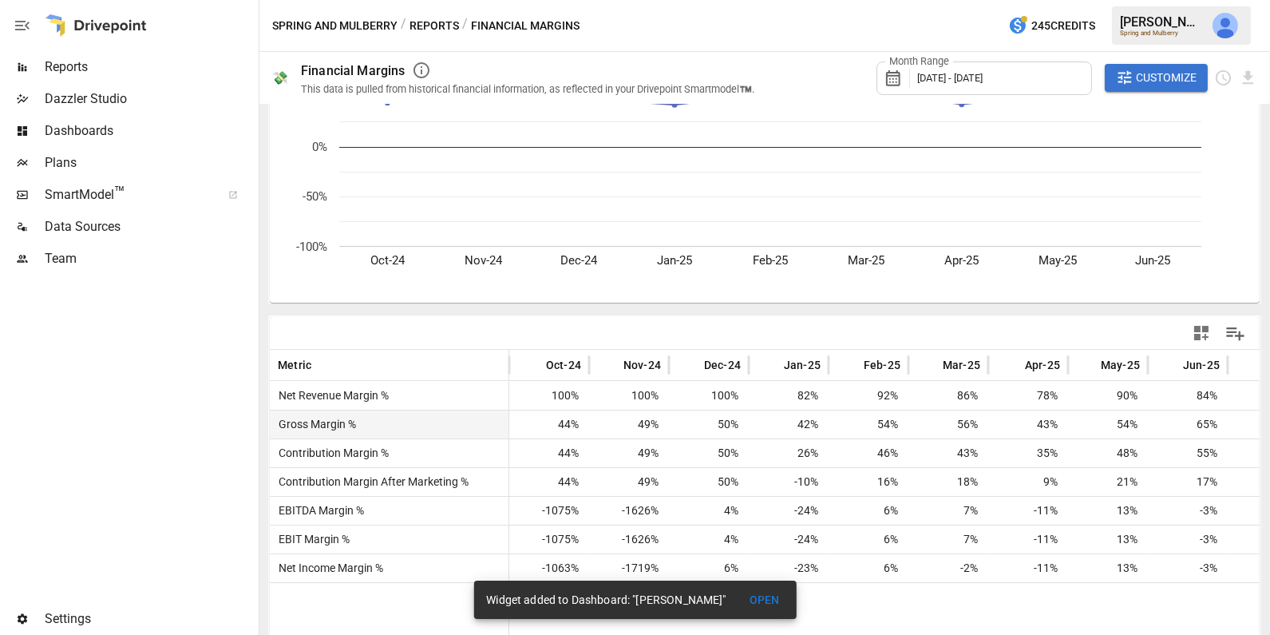
scroll to position [140, 0]
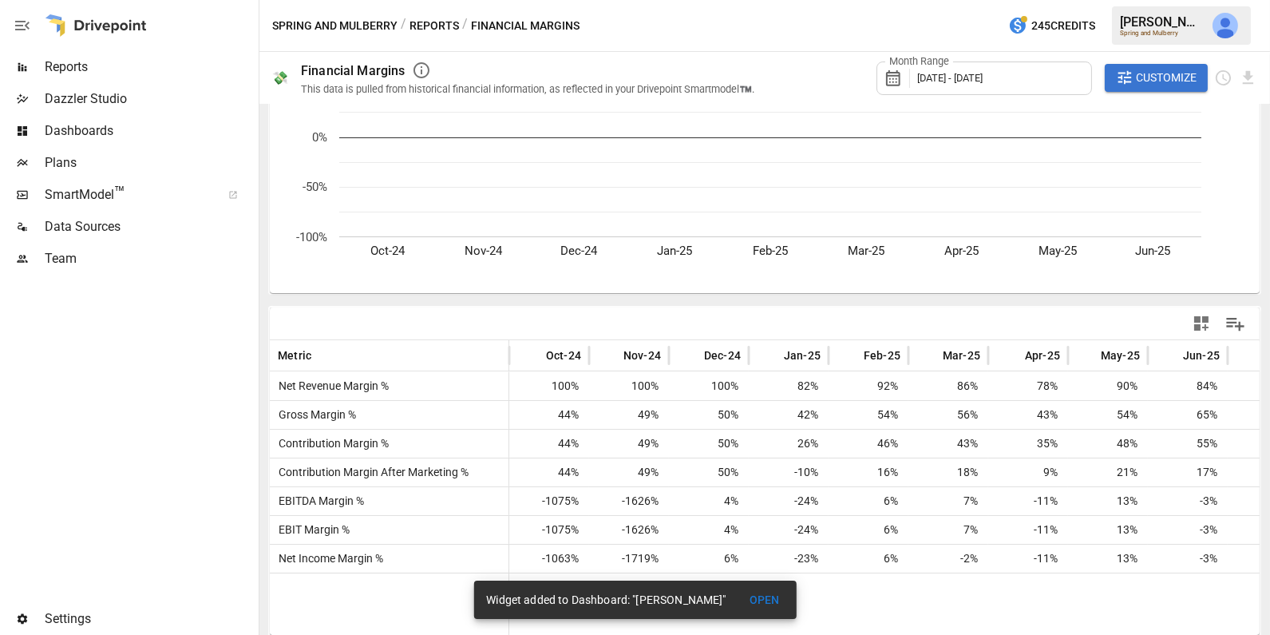
click at [1140, 73] on span "Customize" at bounding box center [1166, 78] width 61 height 20
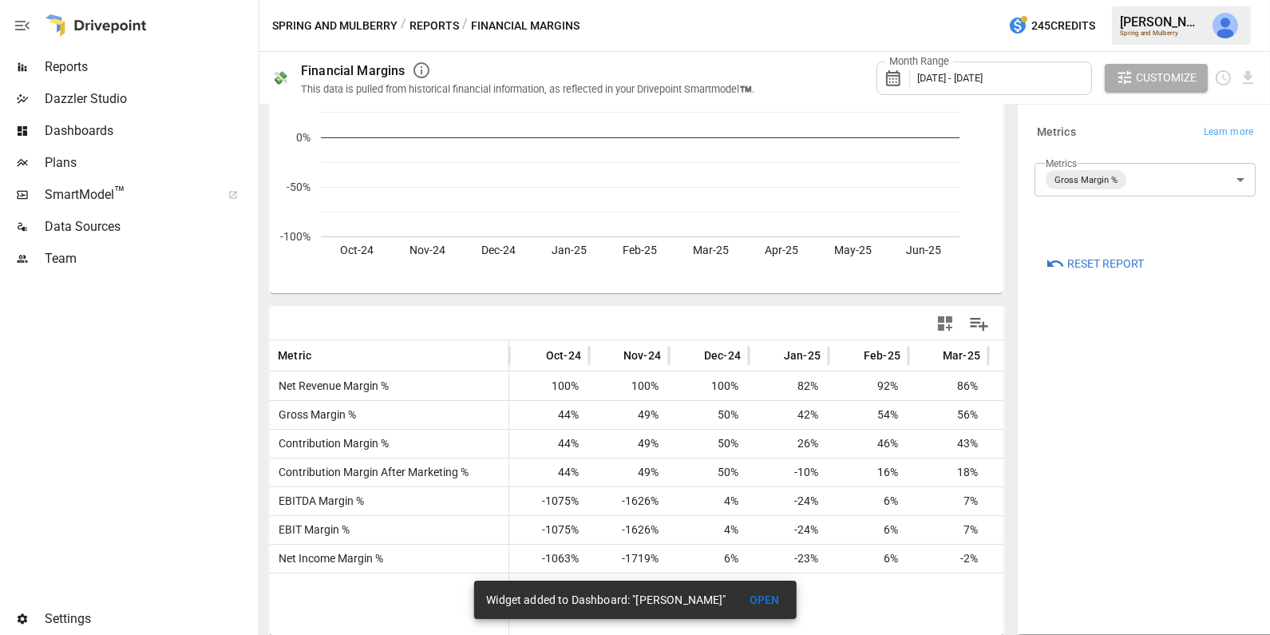
click at [1131, 0] on body "**********" at bounding box center [635, 0] width 1270 height 0
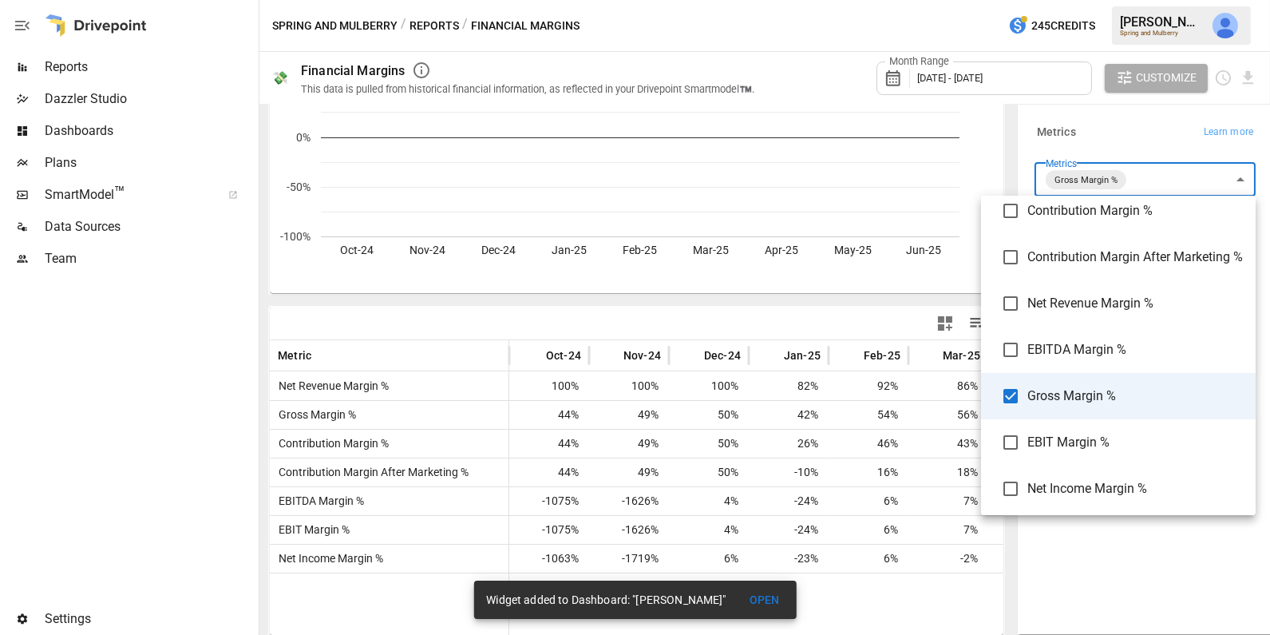
scroll to position [49, 0]
click at [1145, 573] on div at bounding box center [635, 317] width 1270 height 635
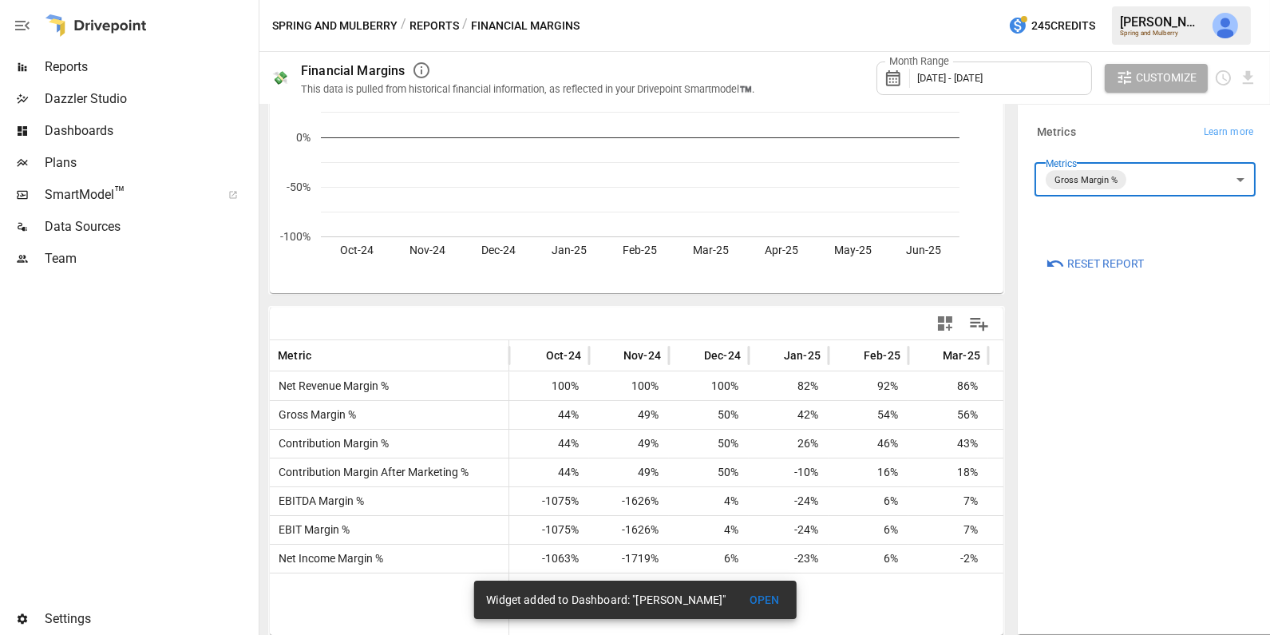
click at [1148, 0] on body "**********" at bounding box center [635, 0] width 1270 height 0
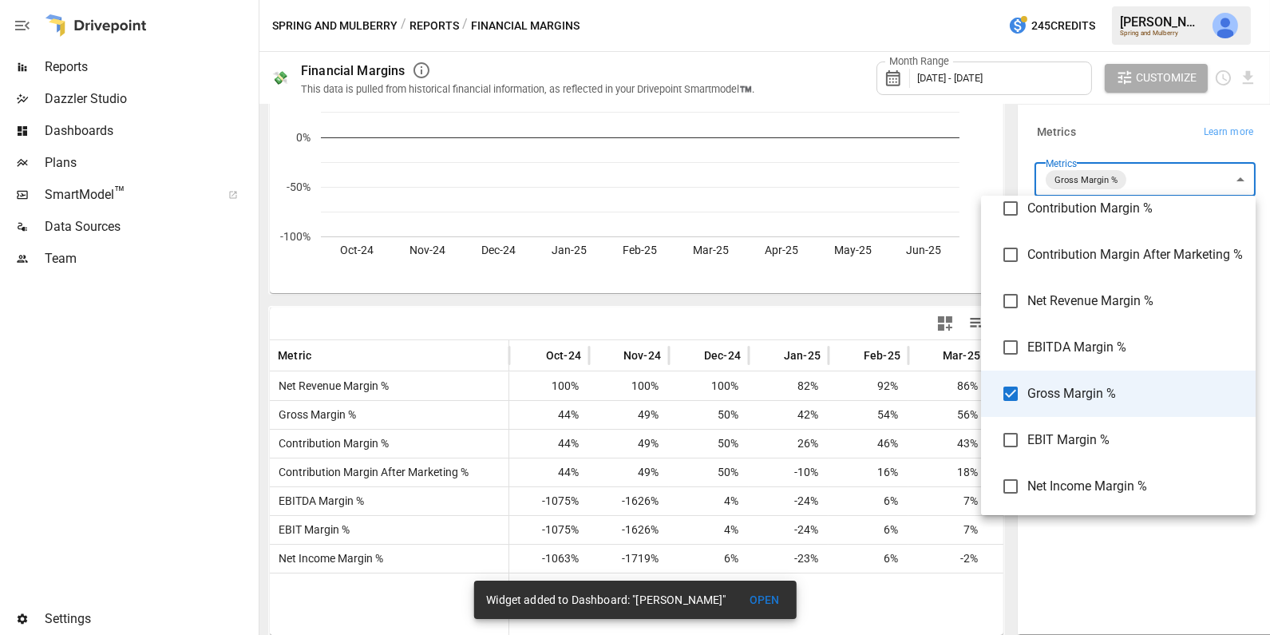
scroll to position [0, 0]
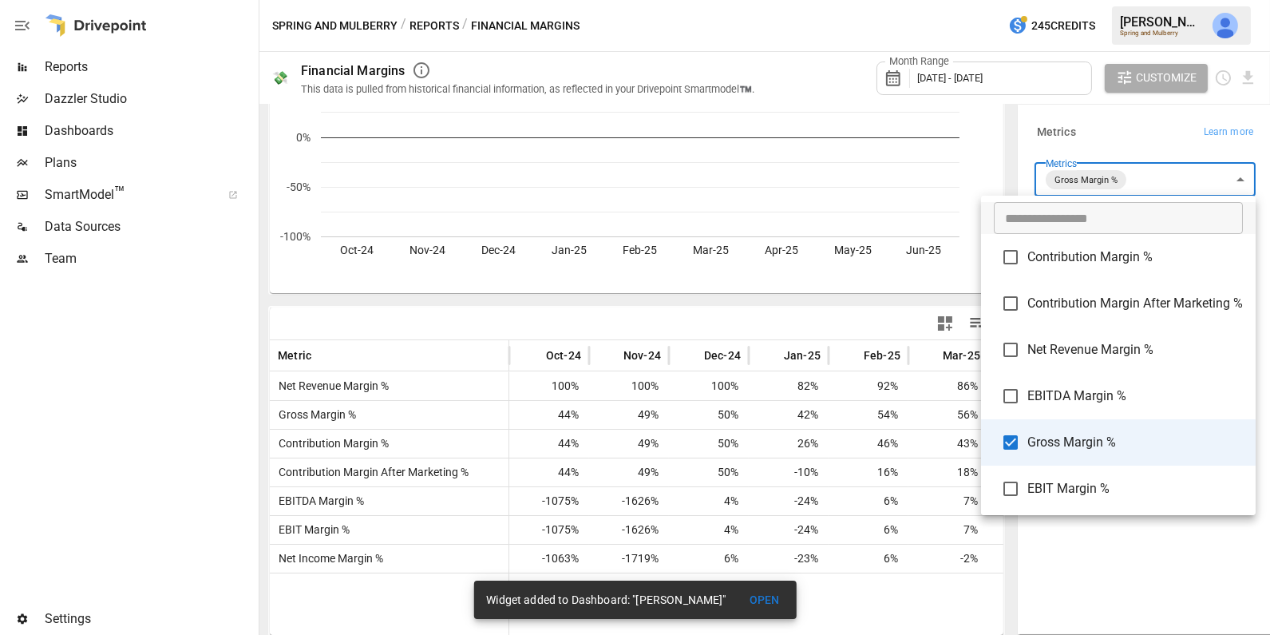
click at [1129, 574] on div at bounding box center [635, 317] width 1270 height 635
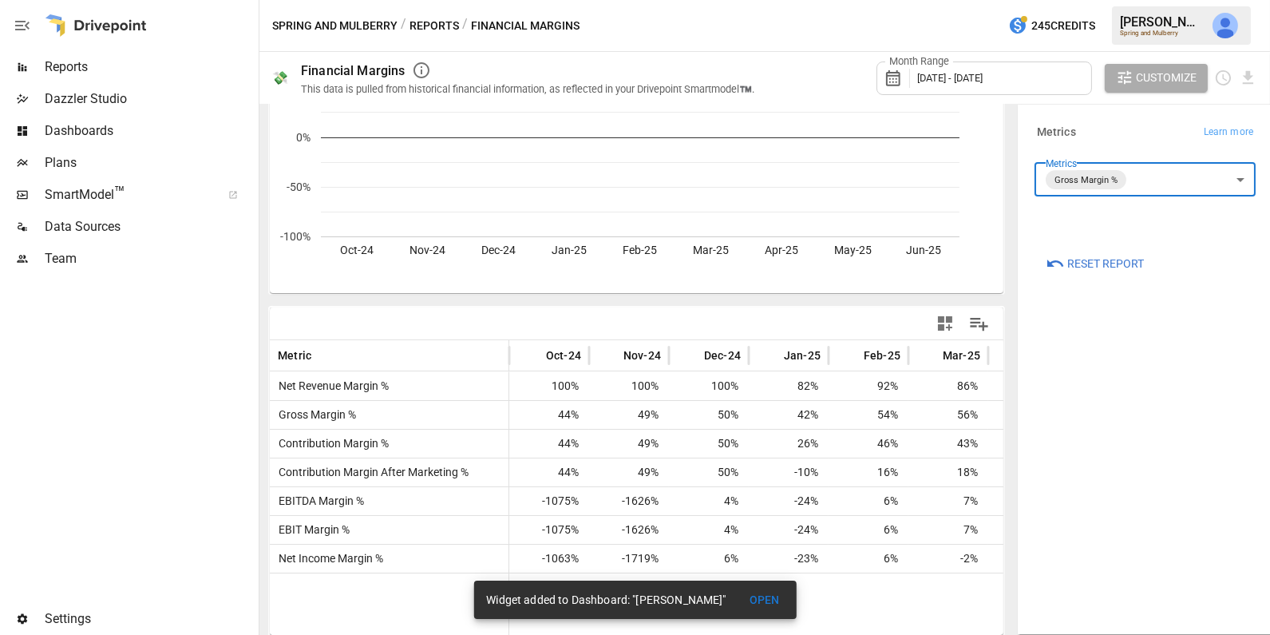
click at [439, 22] on button "Reports" at bounding box center [433, 26] width 49 height 20
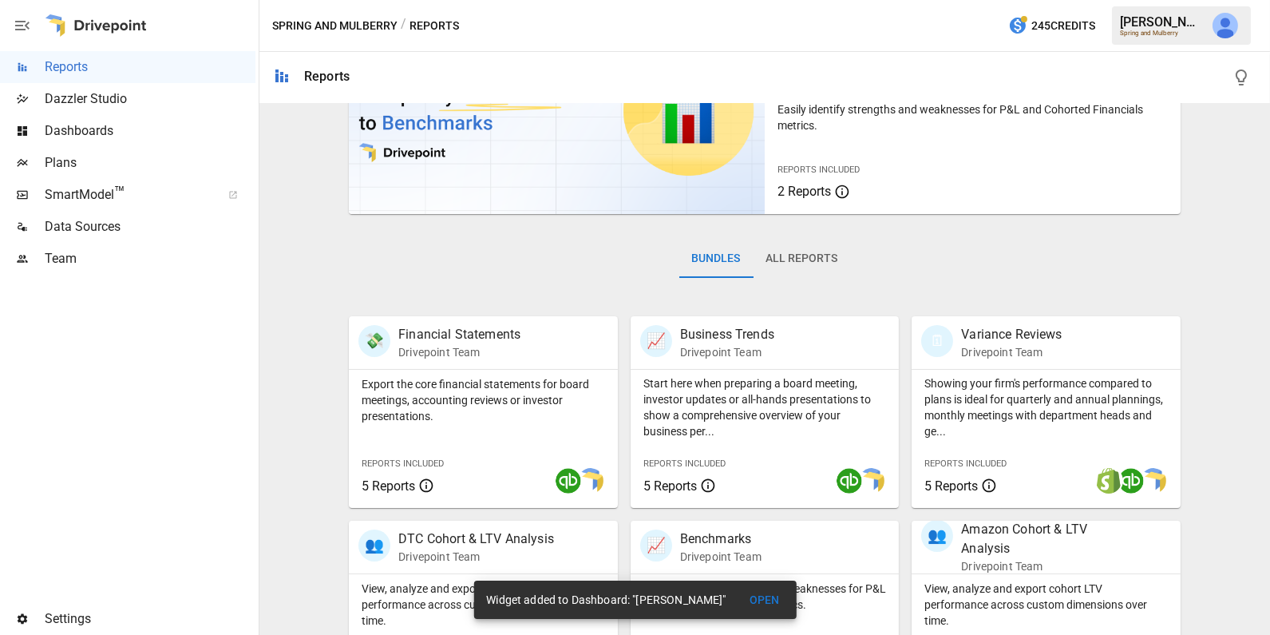
scroll to position [246, 0]
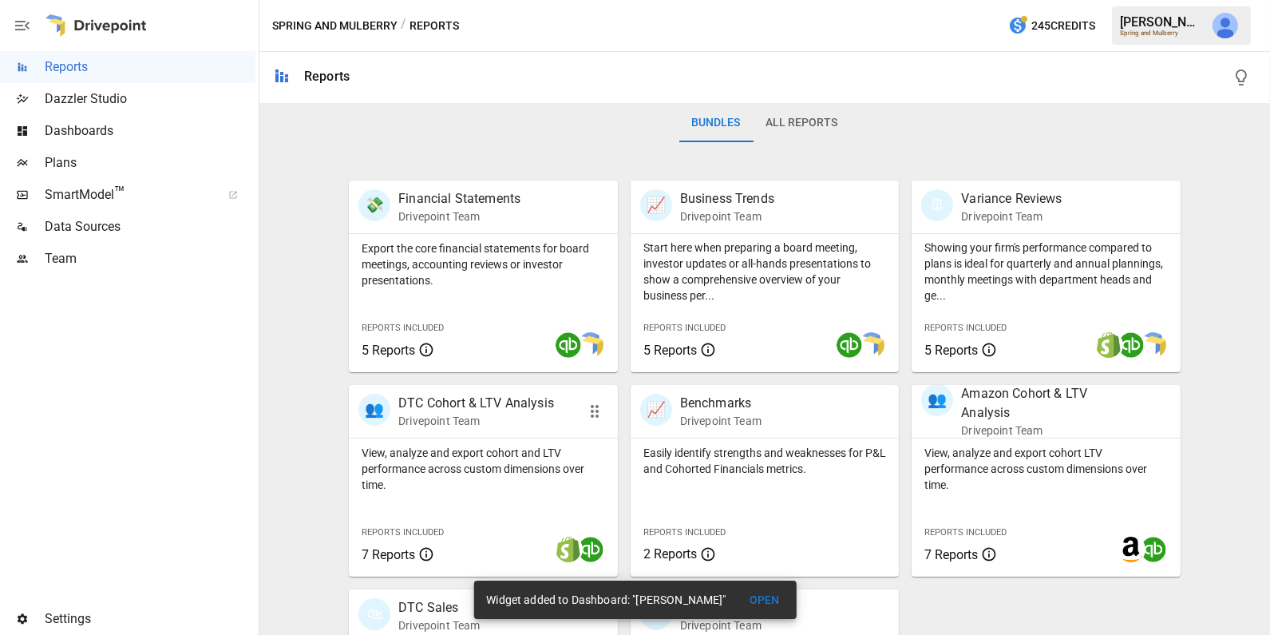
click at [469, 420] on p "Drivepoint Team" at bounding box center [476, 421] width 156 height 16
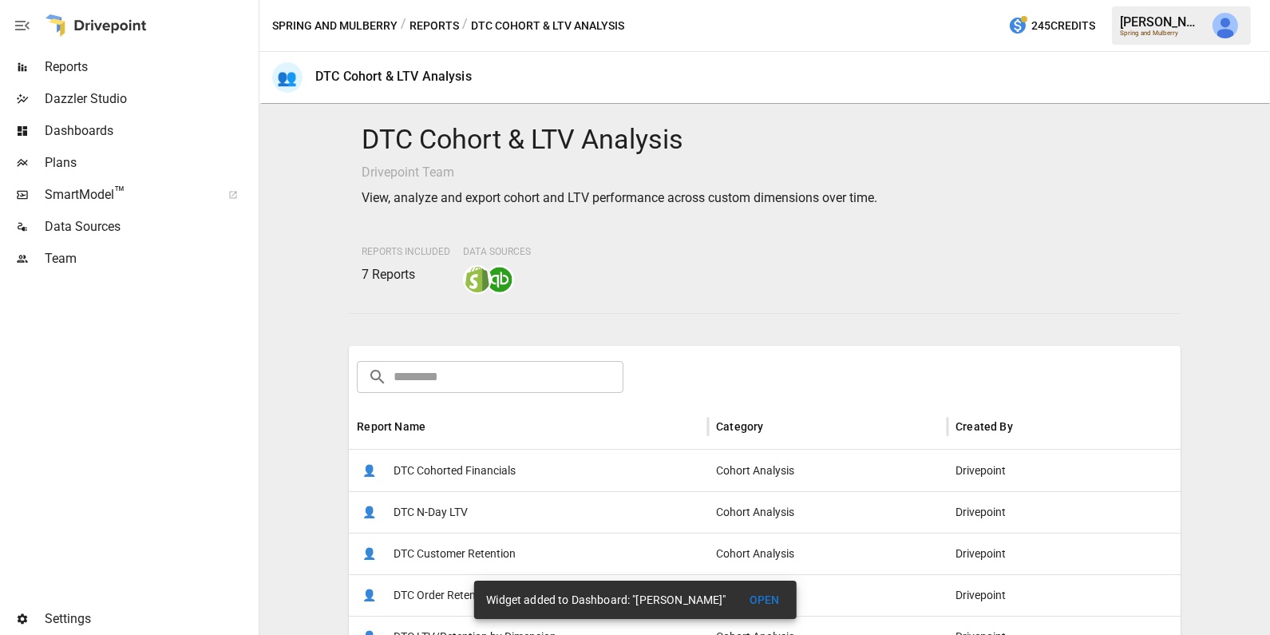
click at [457, 517] on span "DTC N-Day LTV" at bounding box center [431, 512] width 74 height 41
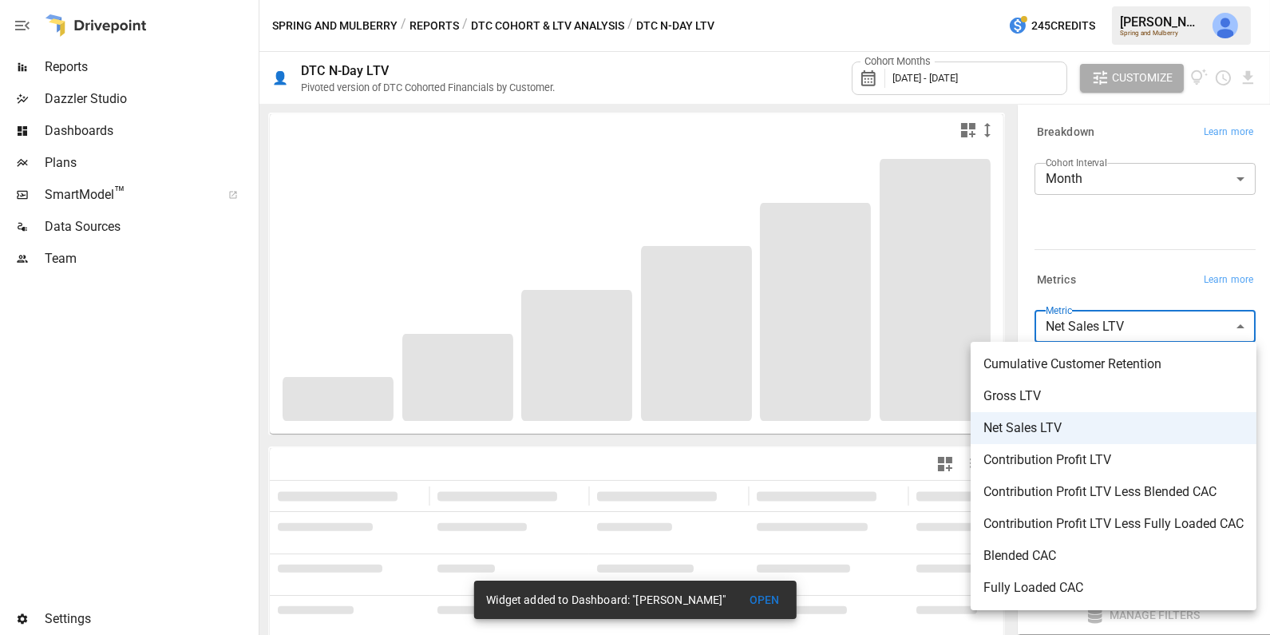
click at [1148, 0] on body "**********" at bounding box center [635, 0] width 1270 height 0
click at [1125, 279] on div at bounding box center [635, 317] width 1270 height 635
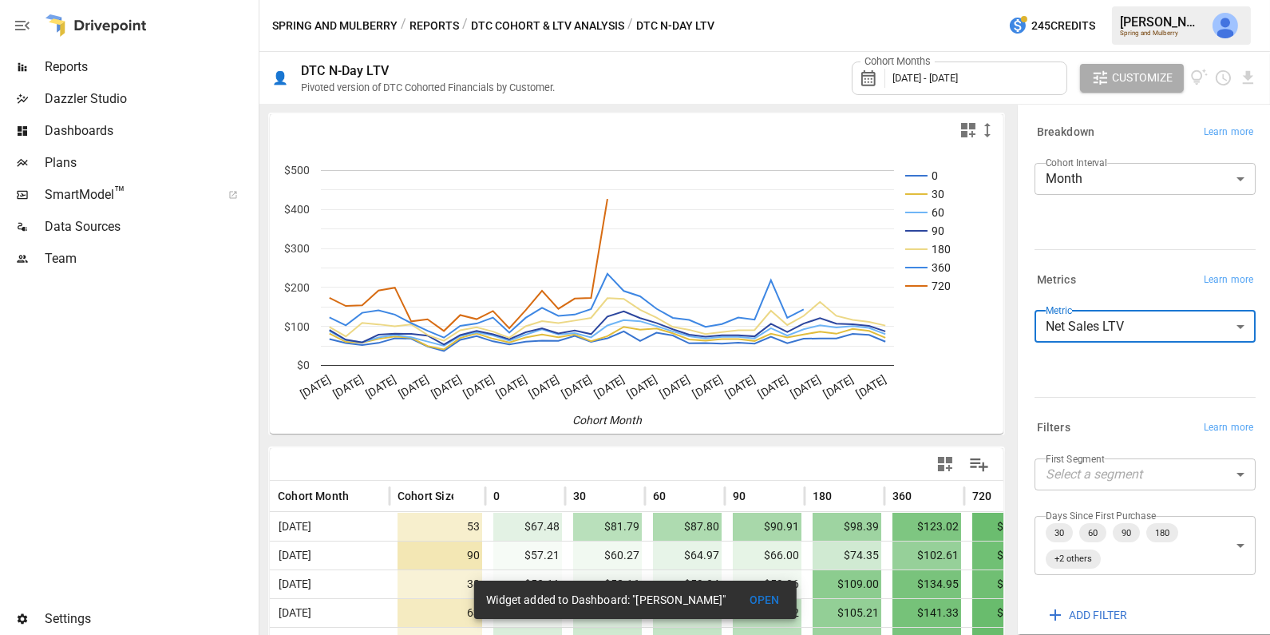
click at [1121, 0] on body "Reports Dazzler Studio Dashboards Plans SmartModel ™ Data Sources Team Settings…" at bounding box center [635, 0] width 1270 height 0
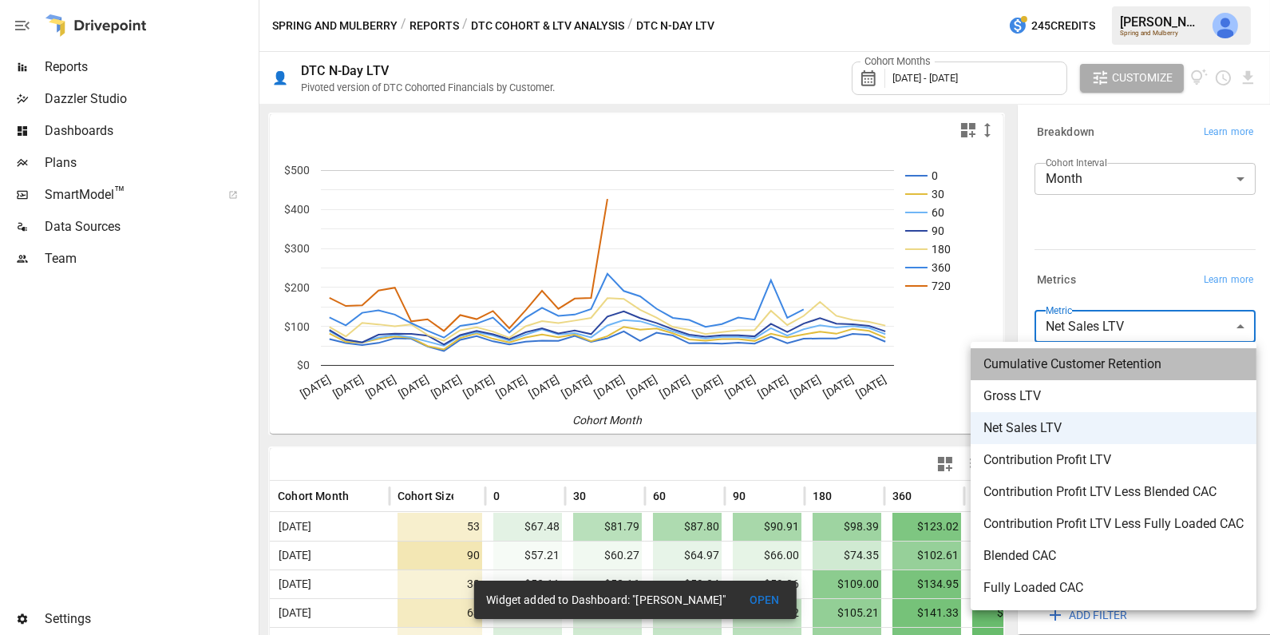
click at [1119, 366] on span "Cumulative Customer Retention" at bounding box center [1113, 363] width 260 height 19
type input "**********"
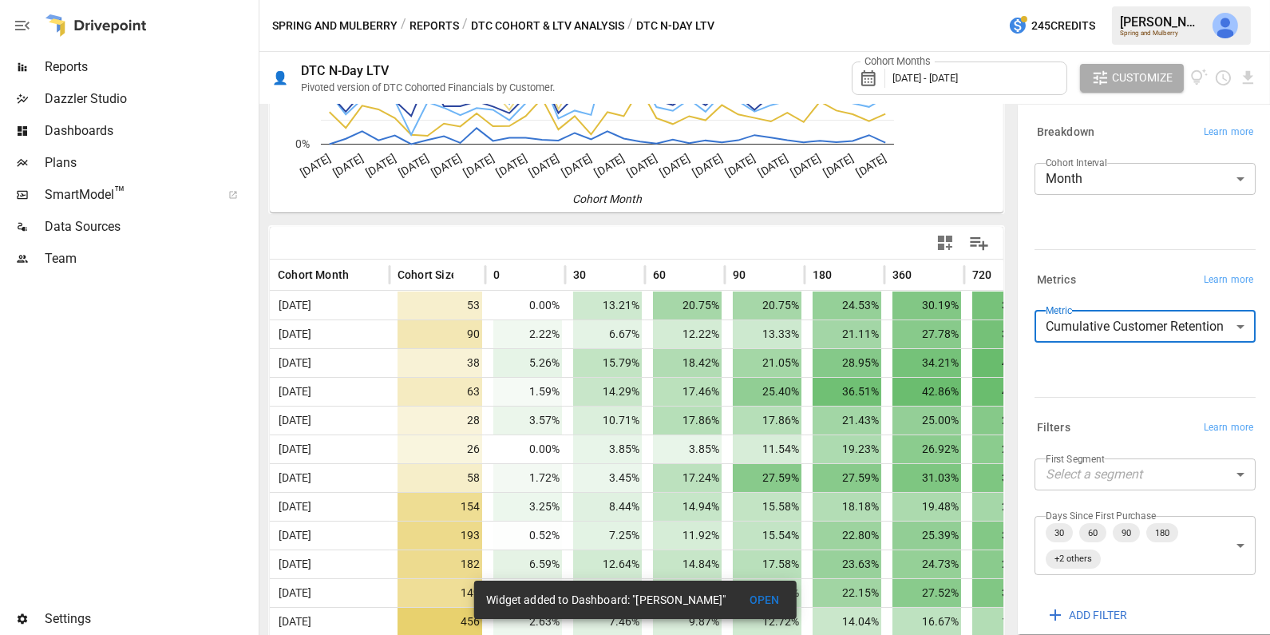
scroll to position [219, 0]
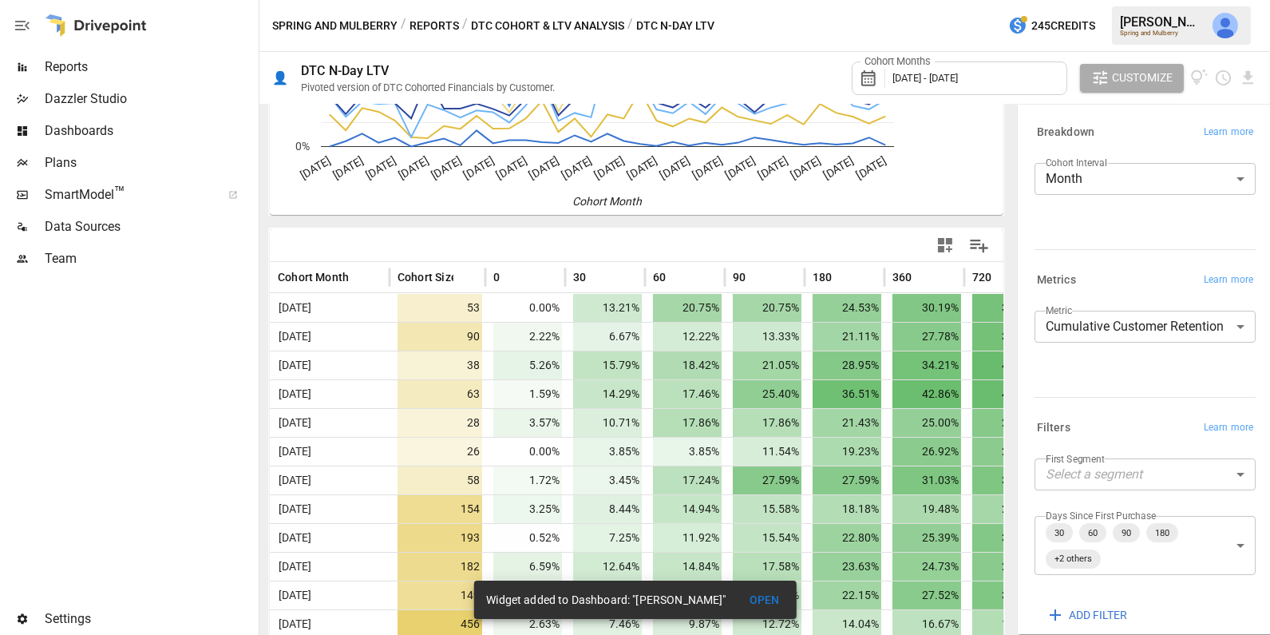
click at [932, 74] on span "[DATE] - [DATE]" at bounding box center [924, 78] width 65 height 12
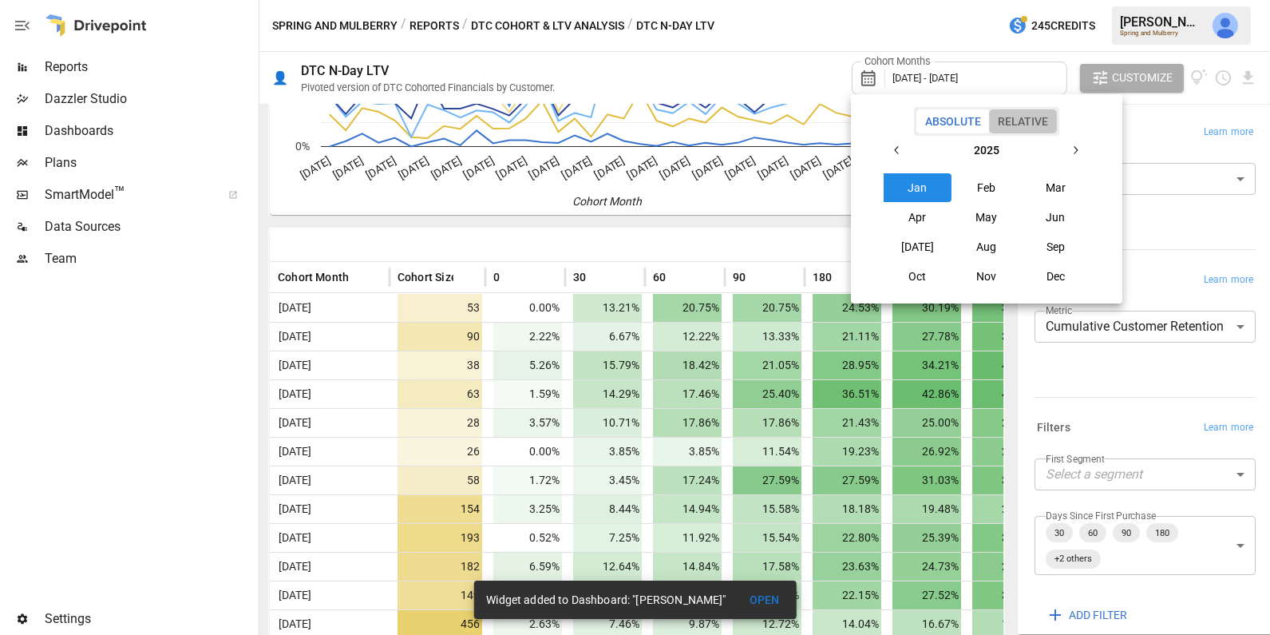
click at [1019, 123] on button "Relative" at bounding box center [1023, 121] width 68 height 24
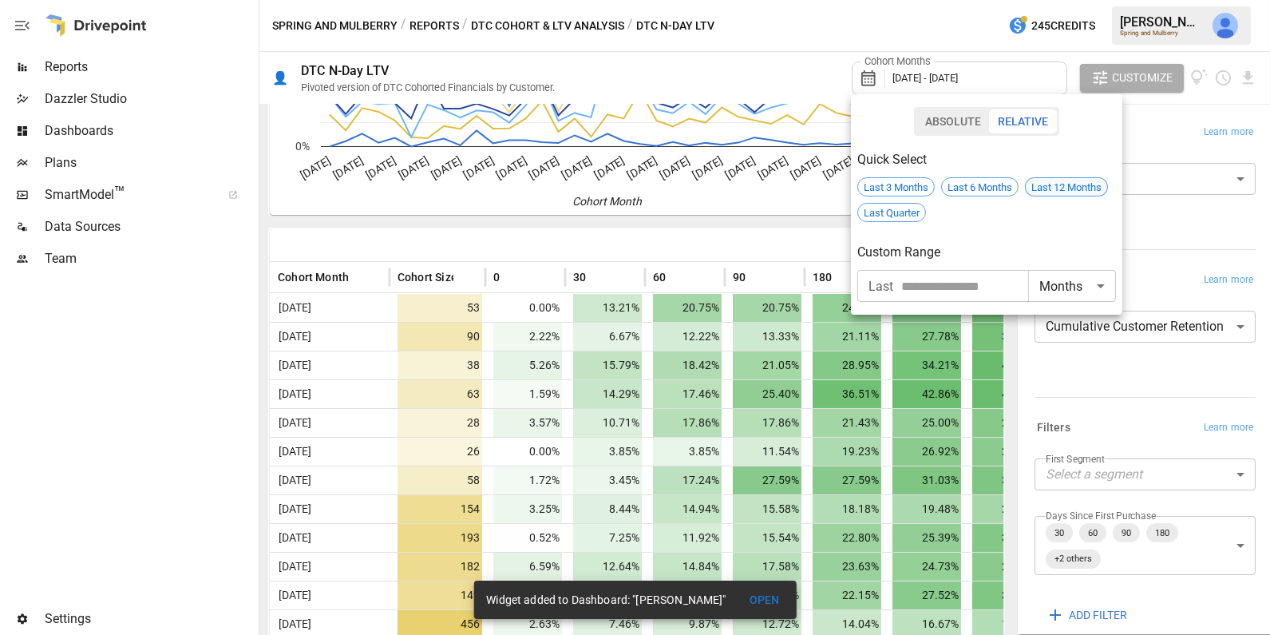
click at [1054, 192] on span "Last 12 Months" at bounding box center [1066, 187] width 81 height 12
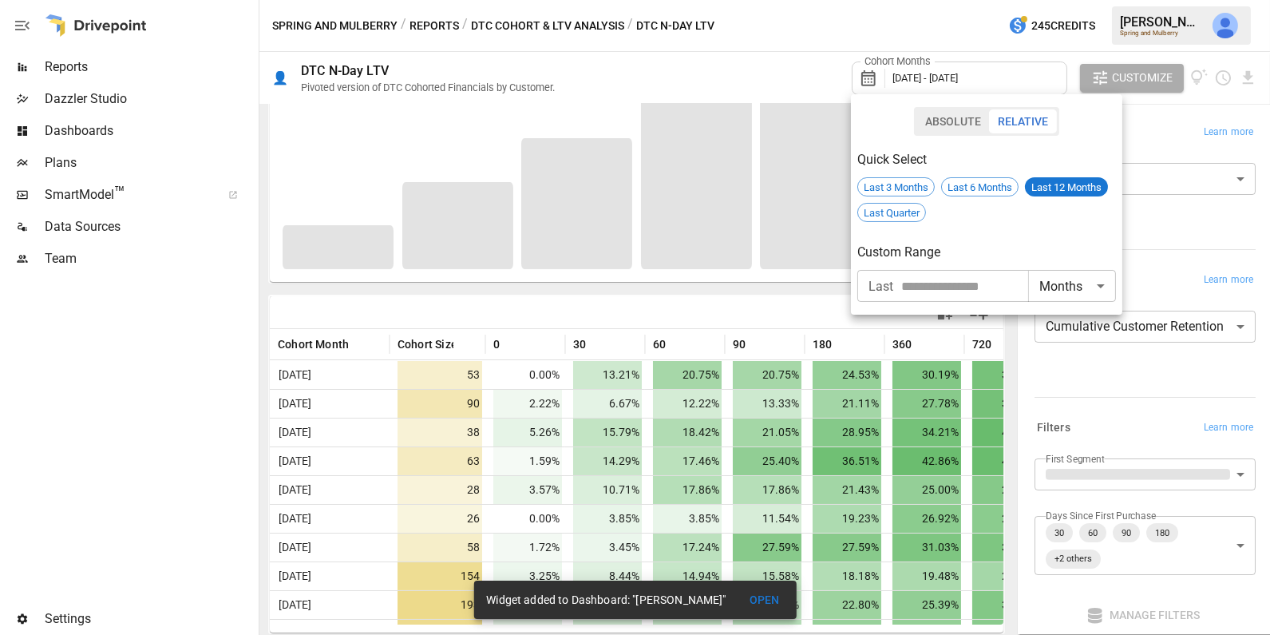
scroll to position [149, 0]
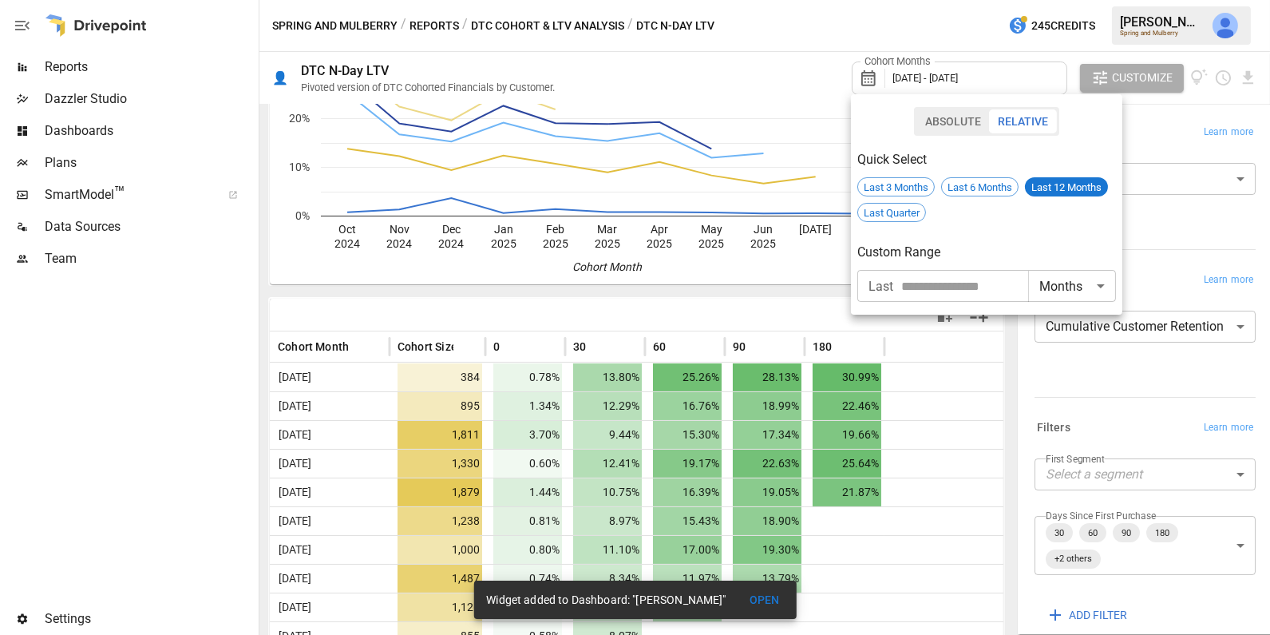
click at [951, 393] on div at bounding box center [635, 317] width 1270 height 635
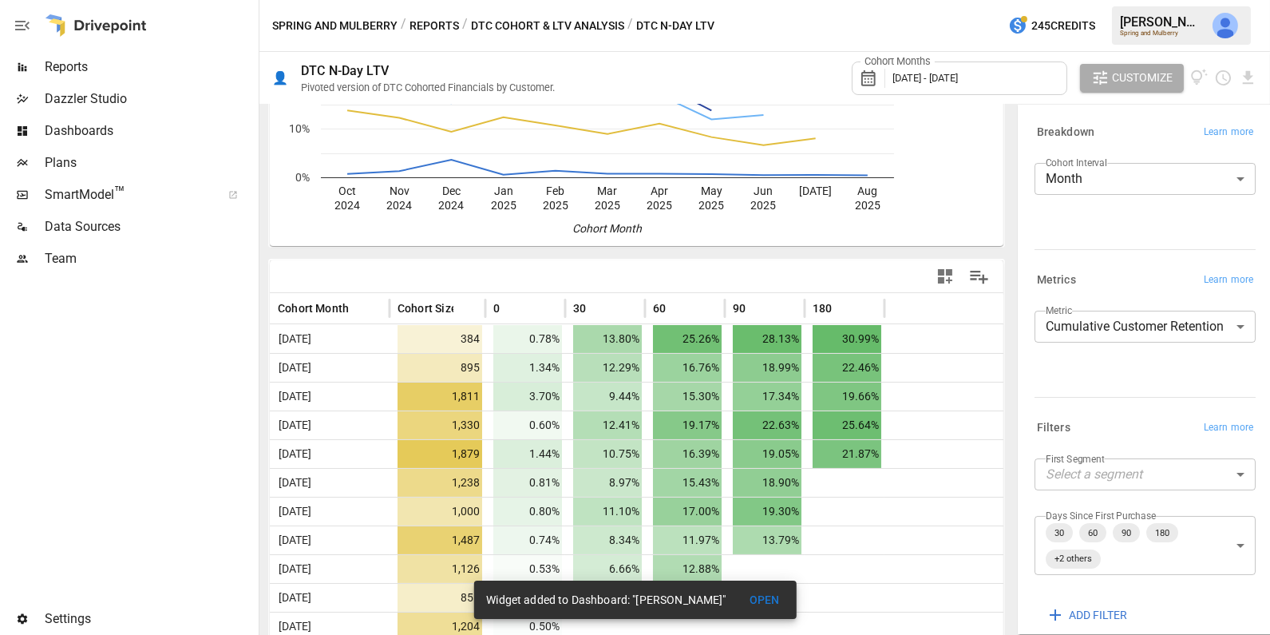
scroll to position [201, 0]
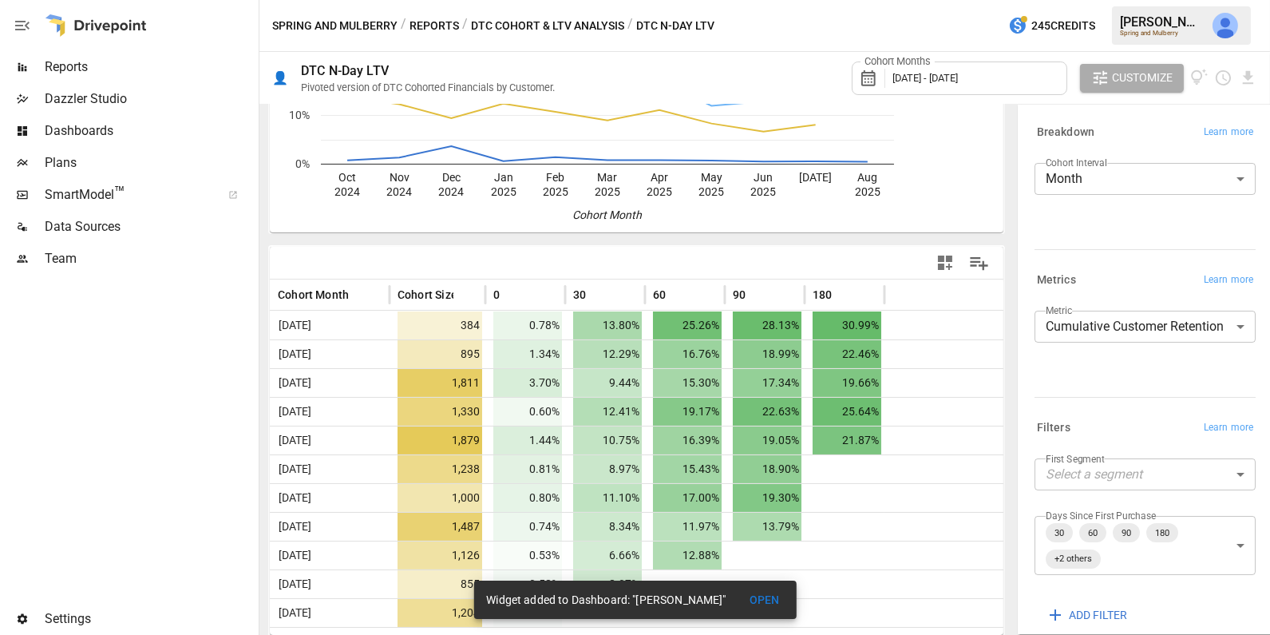
click at [948, 258] on icon "button" at bounding box center [945, 262] width 14 height 14
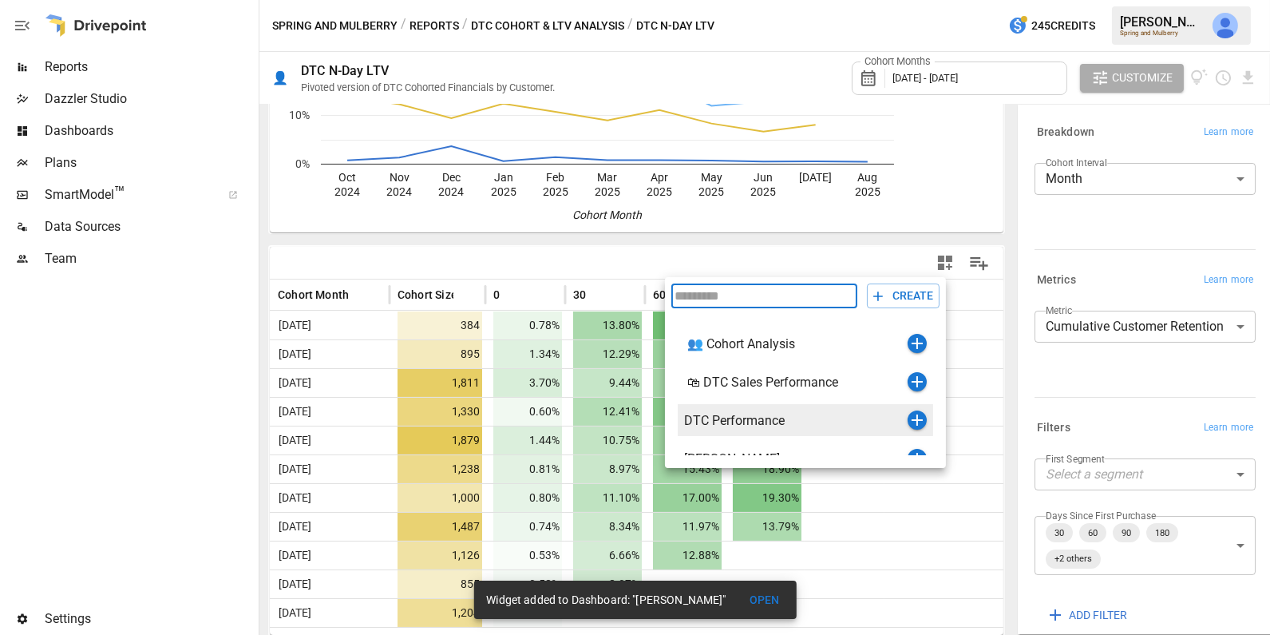
scroll to position [18, 0]
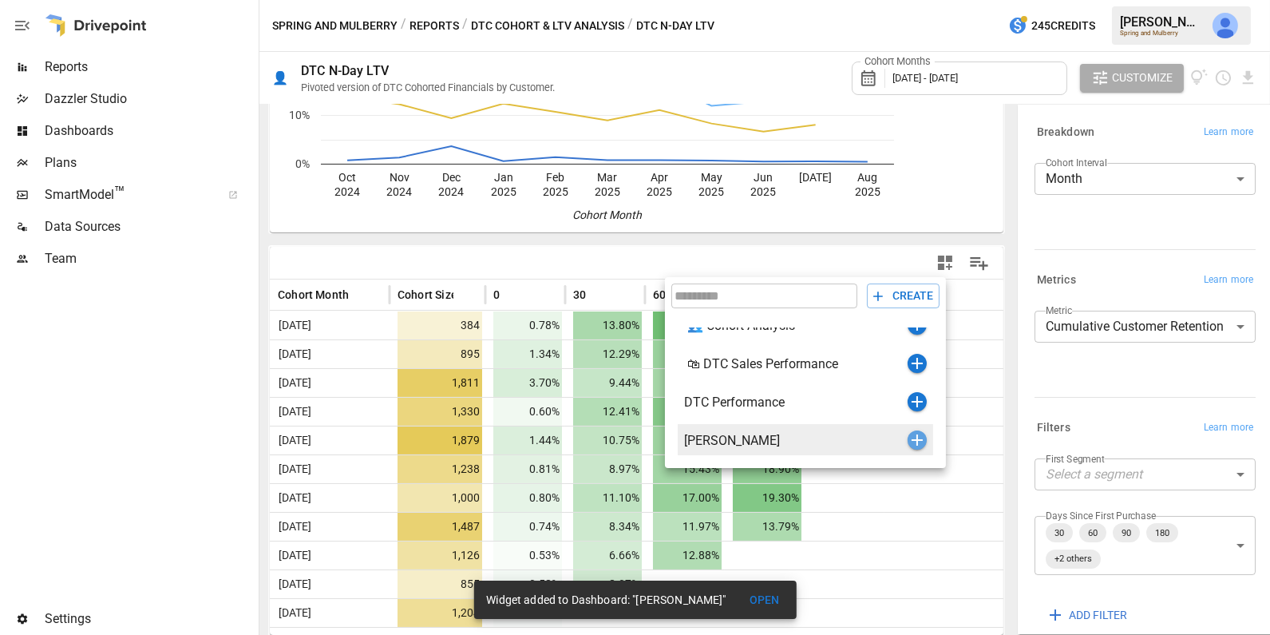
click at [916, 438] on icon "button" at bounding box center [917, 439] width 11 height 11
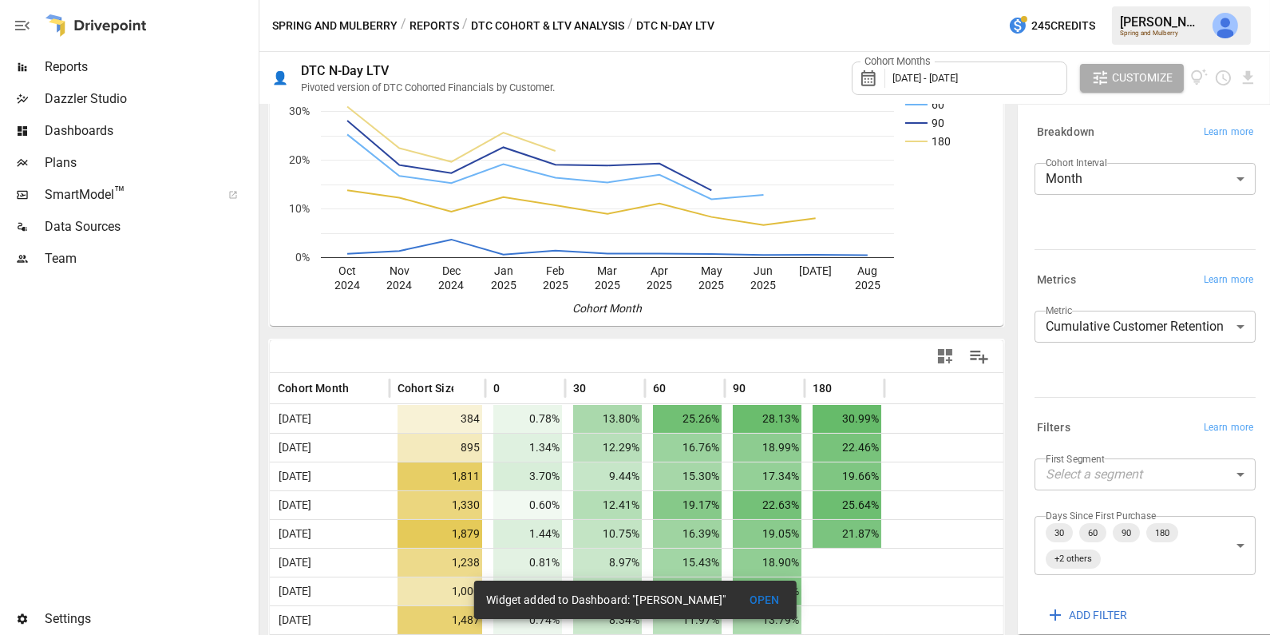
scroll to position [201, 0]
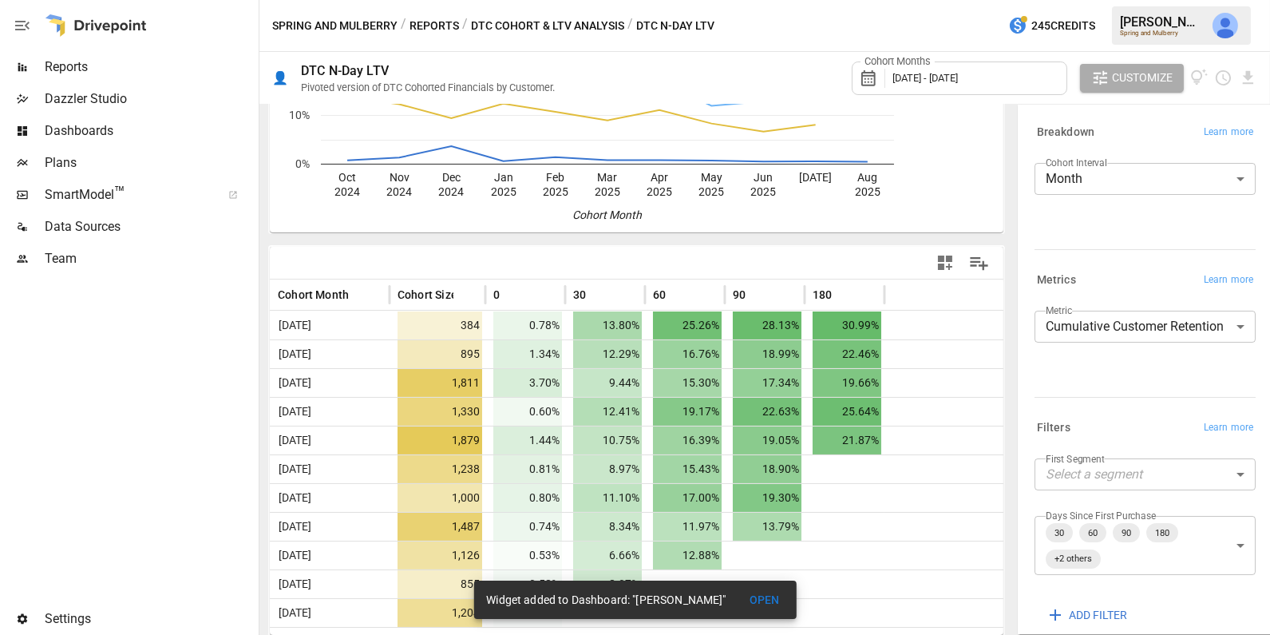
click at [946, 57] on div "Cohort Months [DATE] - [DATE]" at bounding box center [960, 78] width 216 height 44
click at [946, 76] on span "[DATE] - [DATE]" at bounding box center [924, 78] width 65 height 12
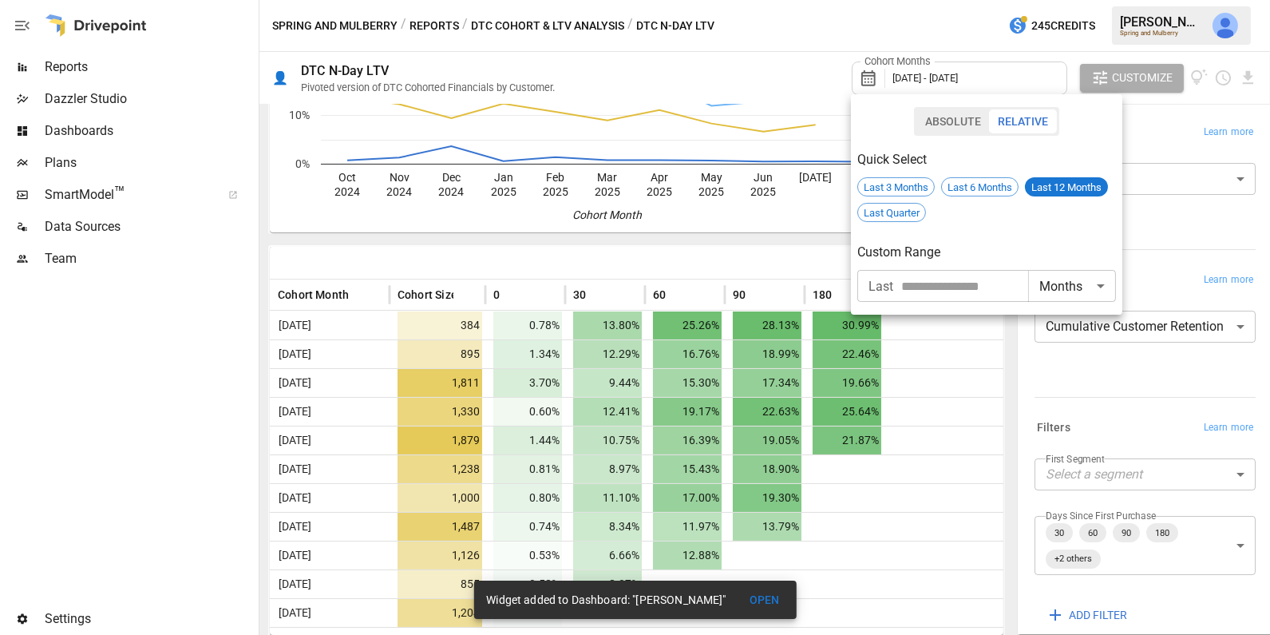
click at [952, 387] on div at bounding box center [635, 317] width 1270 height 635
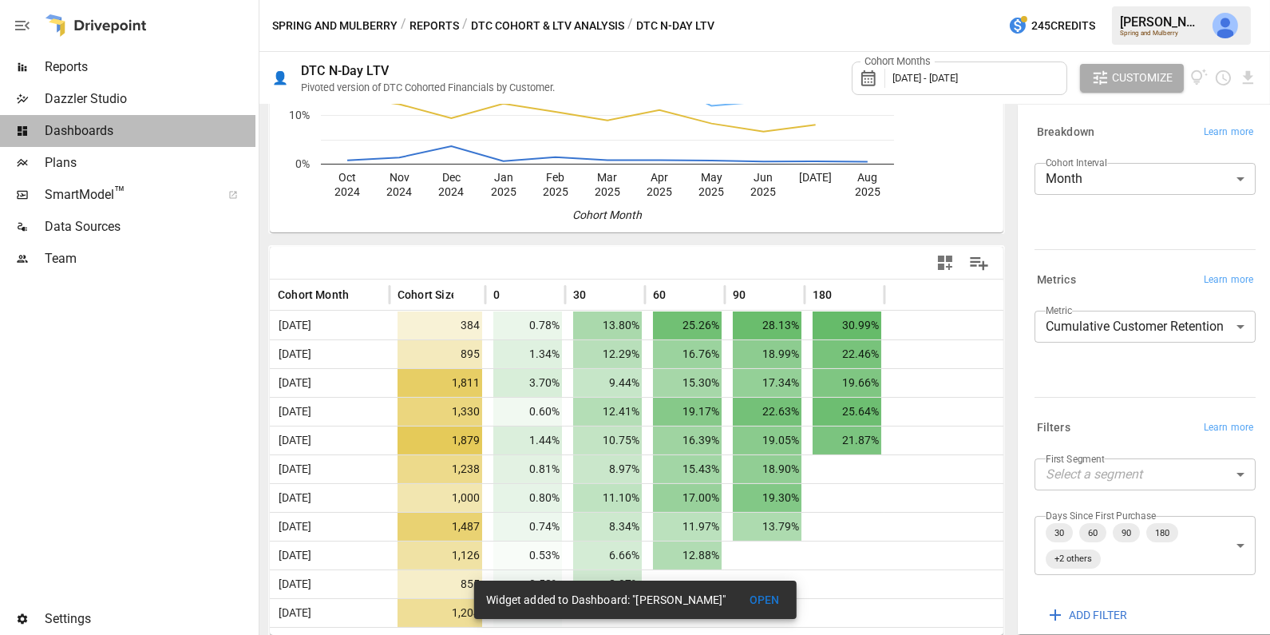
click at [146, 121] on span "Dashboards" at bounding box center [150, 130] width 211 height 19
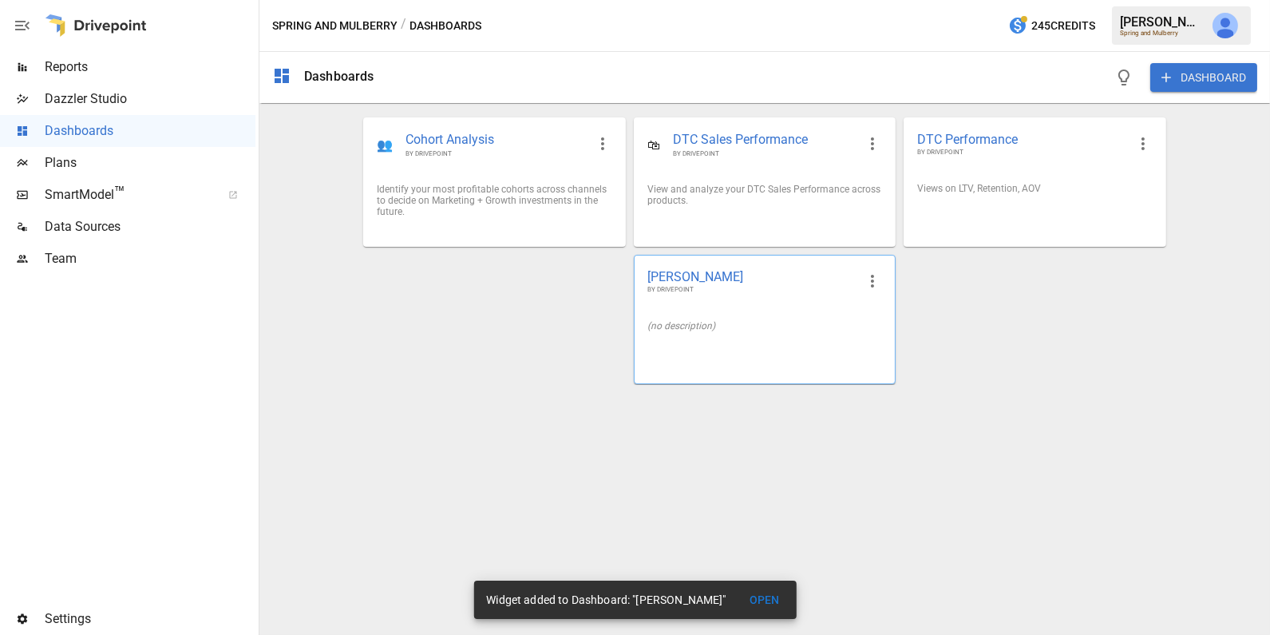
click at [773, 338] on div "(no description)" at bounding box center [765, 325] width 260 height 37
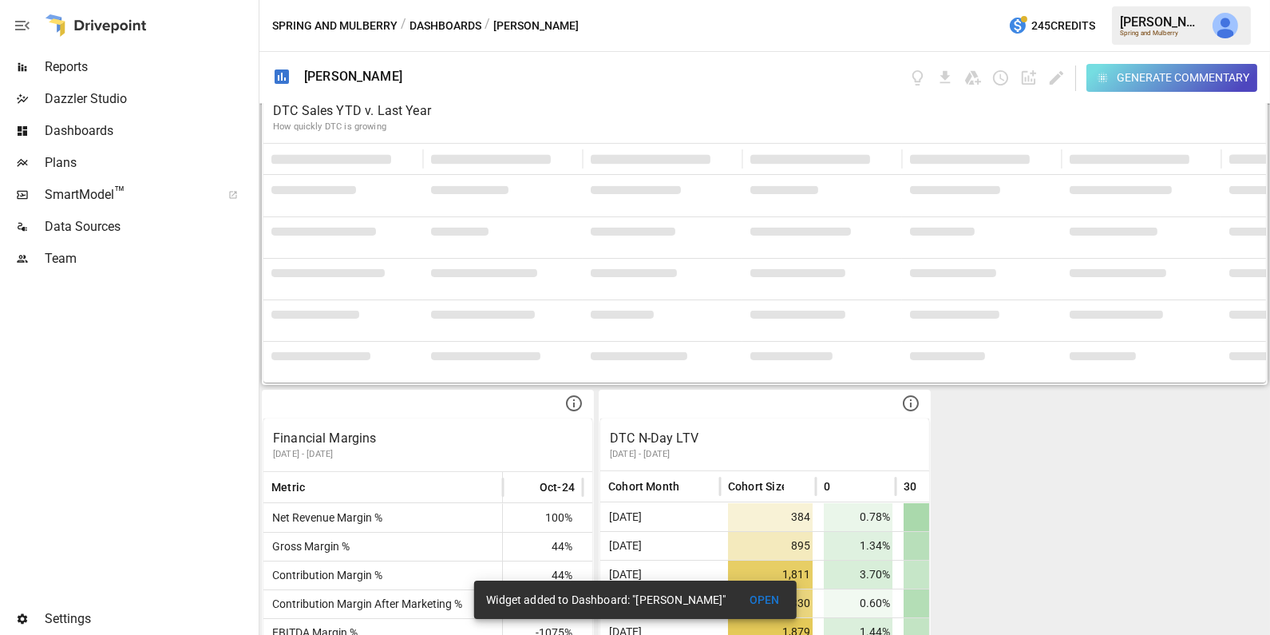
scroll to position [448, 0]
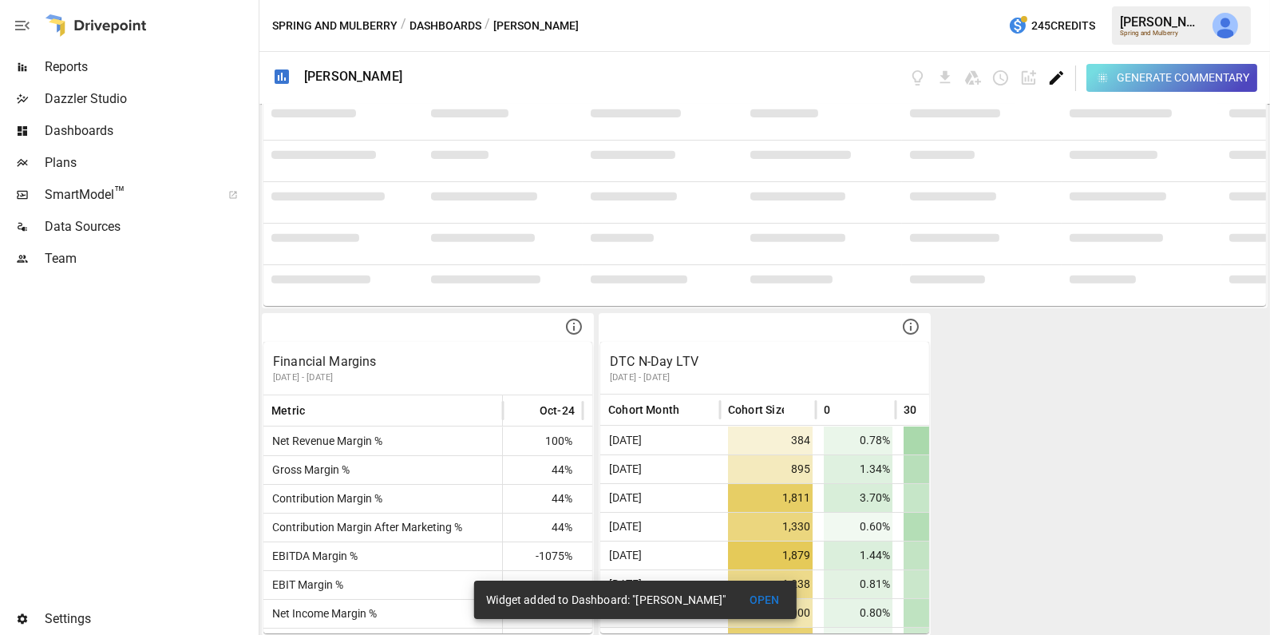
click at [1058, 74] on icon "Edit dashboard" at bounding box center [1057, 78] width 14 height 14
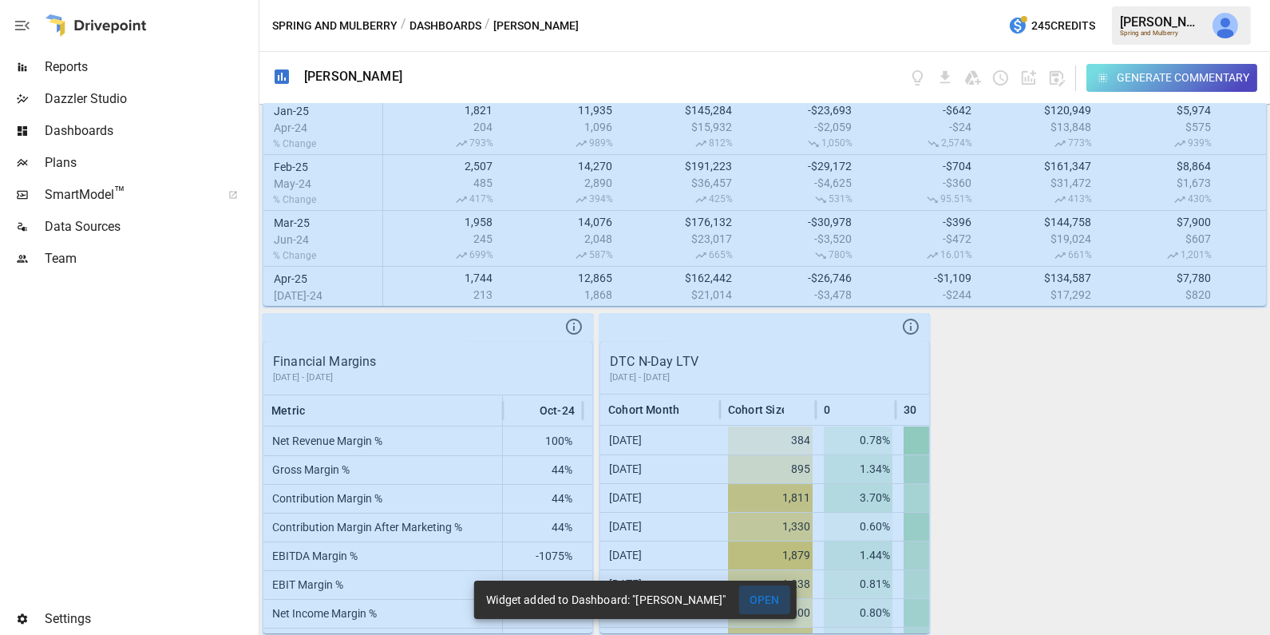
click at [789, 599] on button "OPEN" at bounding box center [764, 600] width 51 height 30
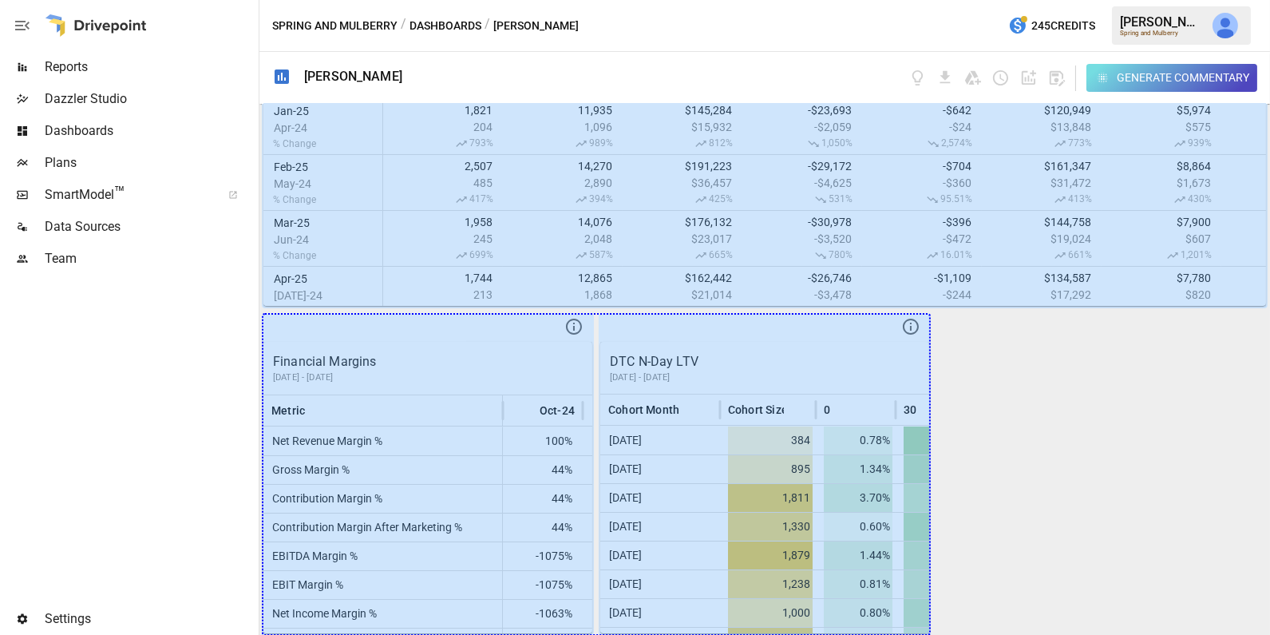
drag, startPoint x: 572, startPoint y: 604, endPoint x: 1019, endPoint y: 576, distance: 447.9
click at [1019, 576] on div "DTC Sales Last 12 Months vs. Previous Year How quickly DTC is growing Month Ord…" at bounding box center [764, 369] width 1011 height 531
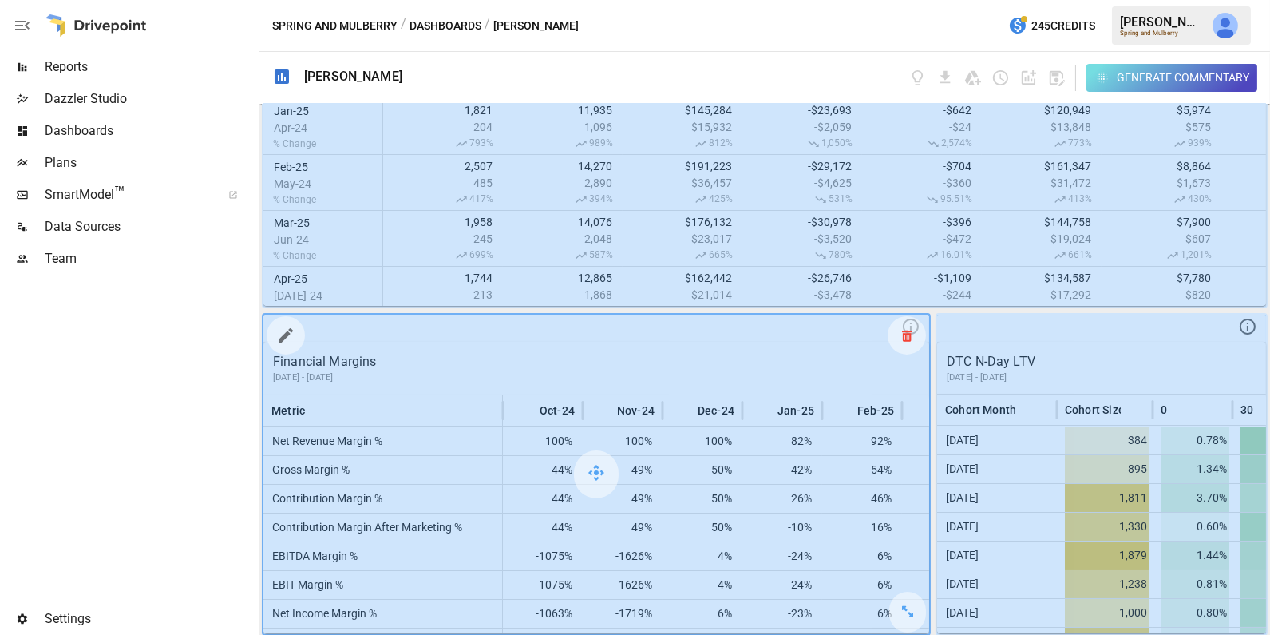
click at [913, 328] on div at bounding box center [907, 335] width 38 height 38
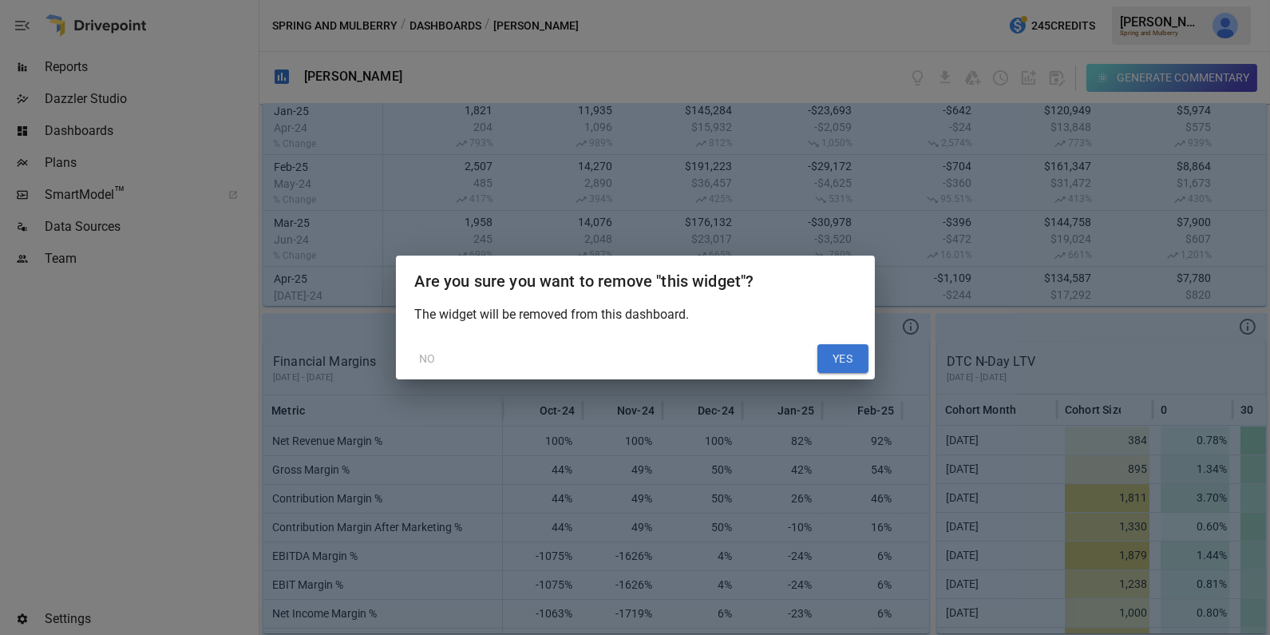
click at [852, 357] on button "YES" at bounding box center [842, 358] width 51 height 29
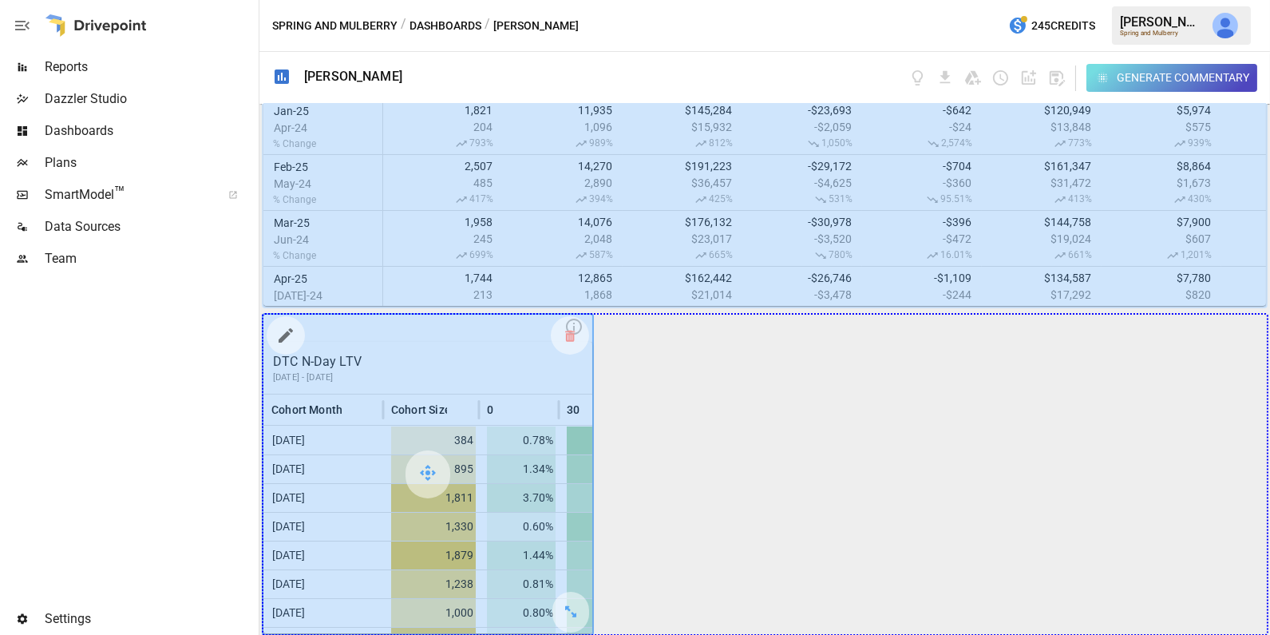
drag, startPoint x: 570, startPoint y: 602, endPoint x: 1189, endPoint y: 602, distance: 618.6
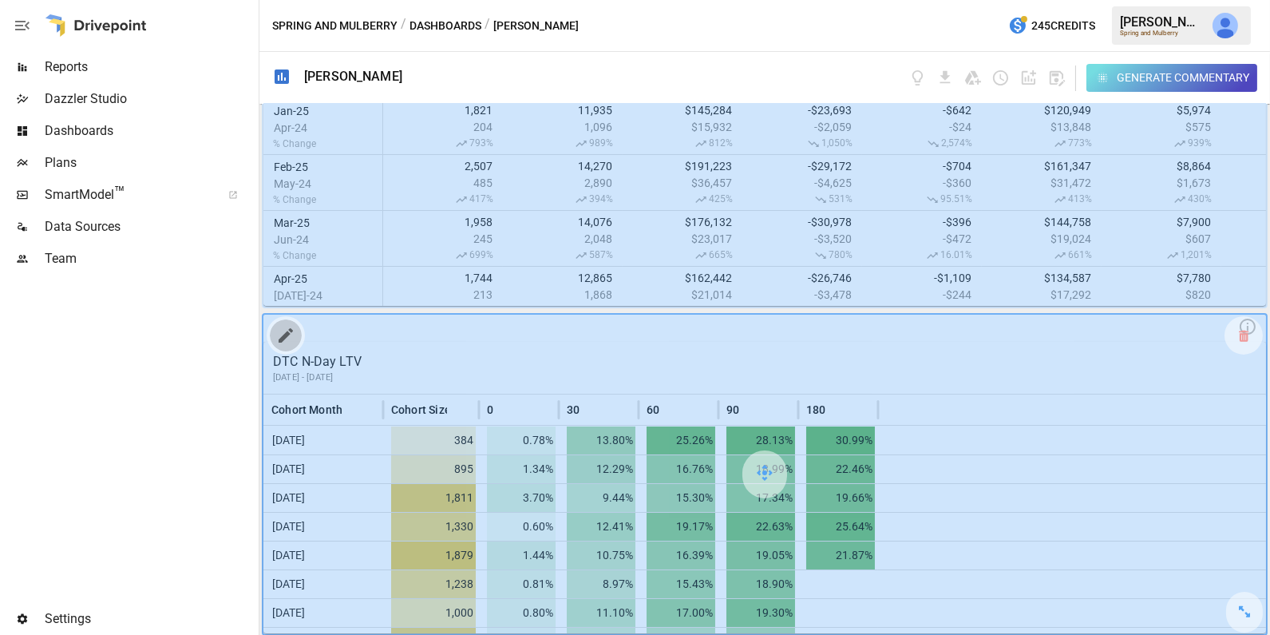
click at [288, 330] on icon "button" at bounding box center [286, 335] width 14 height 14
